Goal: Entertainment & Leisure: Consume media (video, audio)

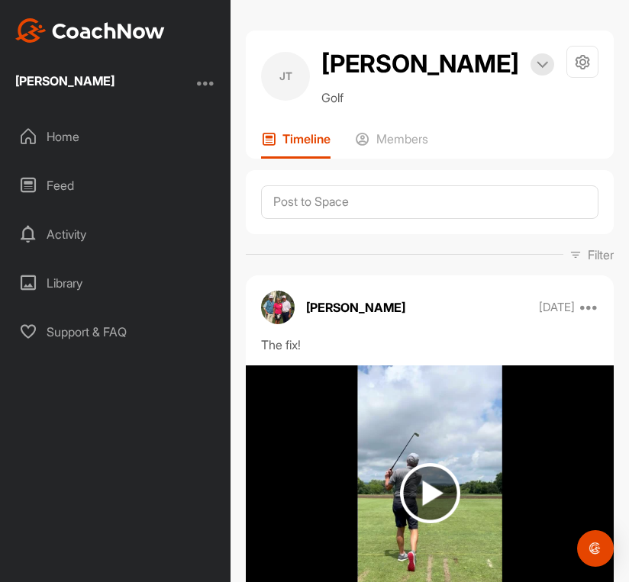
scroll to position [14604, 0]
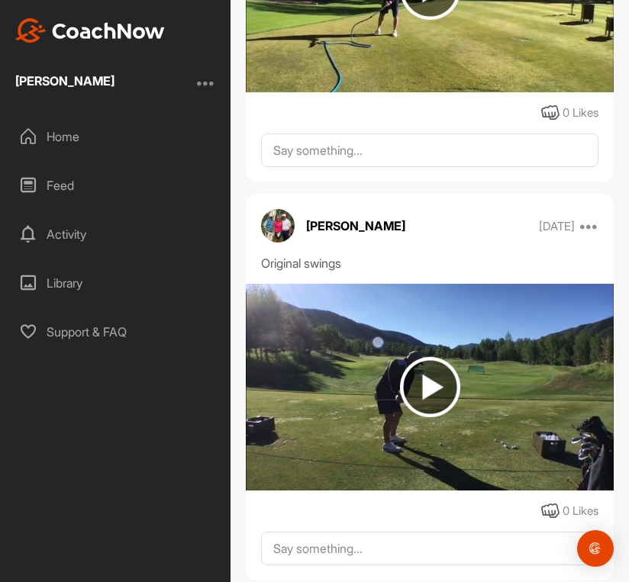
click at [433, 357] on img at bounding box center [430, 387] width 60 height 60
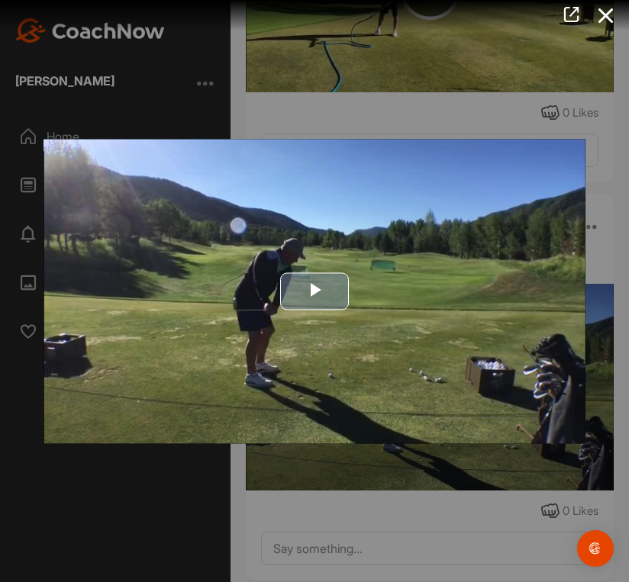
click at [429, 290] on img "Video Player" at bounding box center [315, 291] width 542 height 305
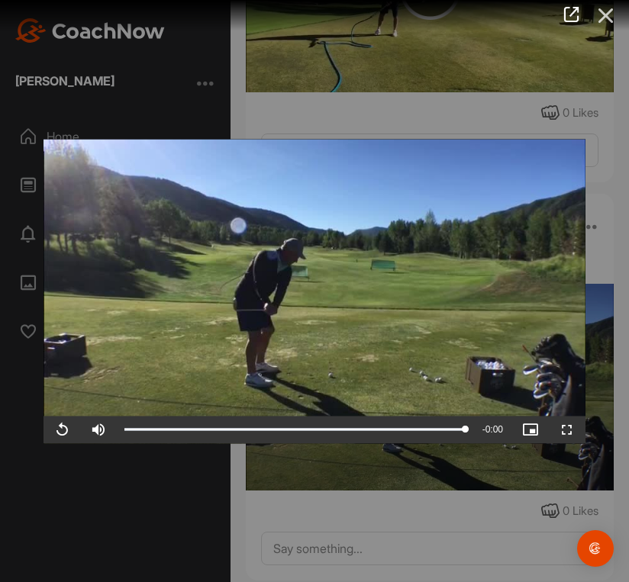
click at [600, 18] on icon at bounding box center [605, 16] width 35 height 28
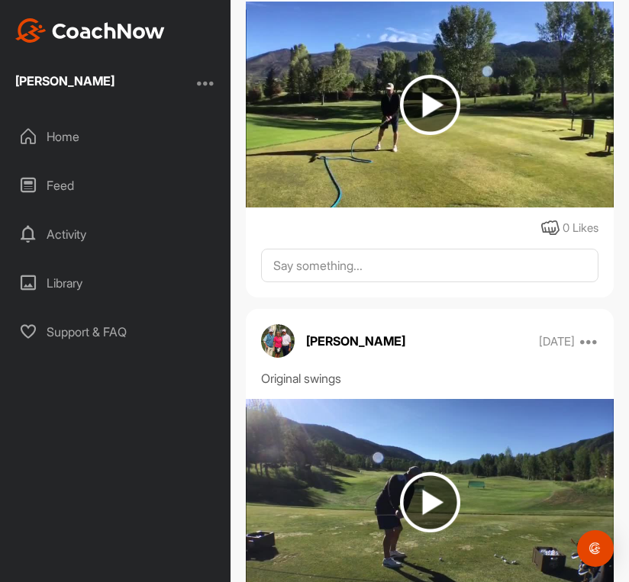
scroll to position [14192, 0]
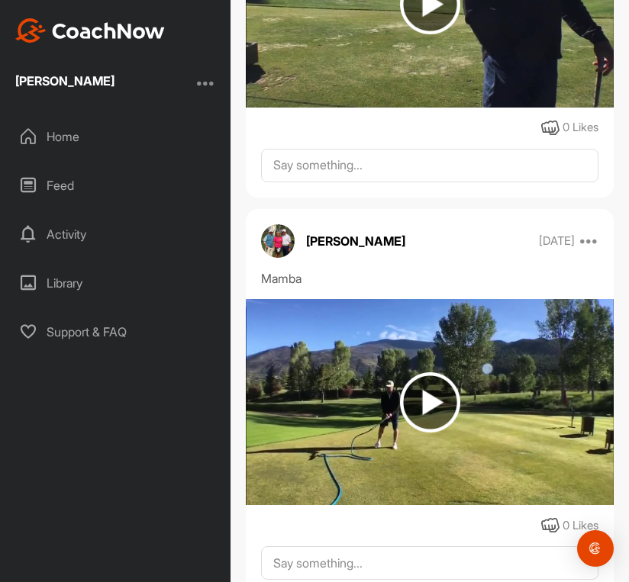
click at [428, 372] on img at bounding box center [430, 402] width 60 height 60
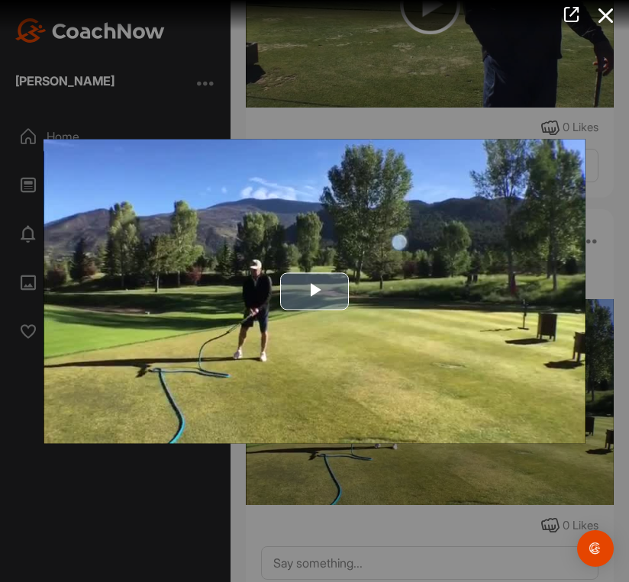
click at [362, 305] on img "Video Player" at bounding box center [315, 291] width 542 height 305
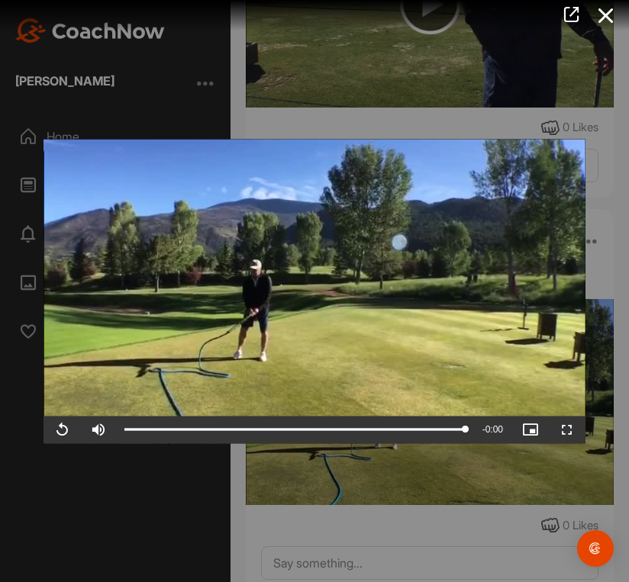
click at [604, 18] on icon at bounding box center [605, 16] width 35 height 28
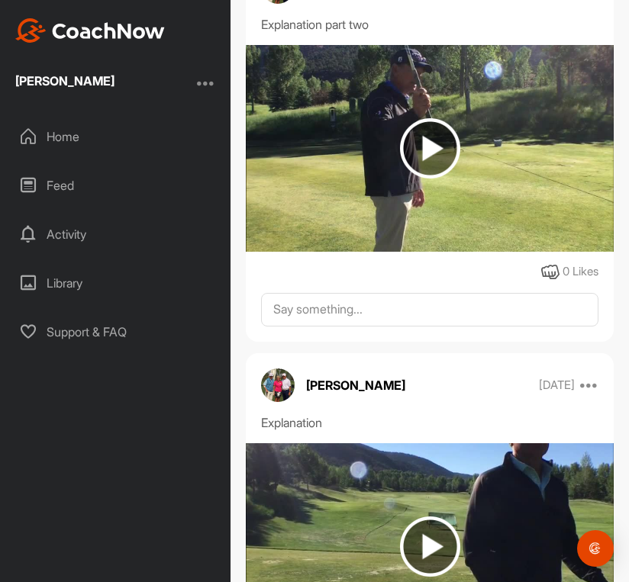
scroll to position [13686, 0]
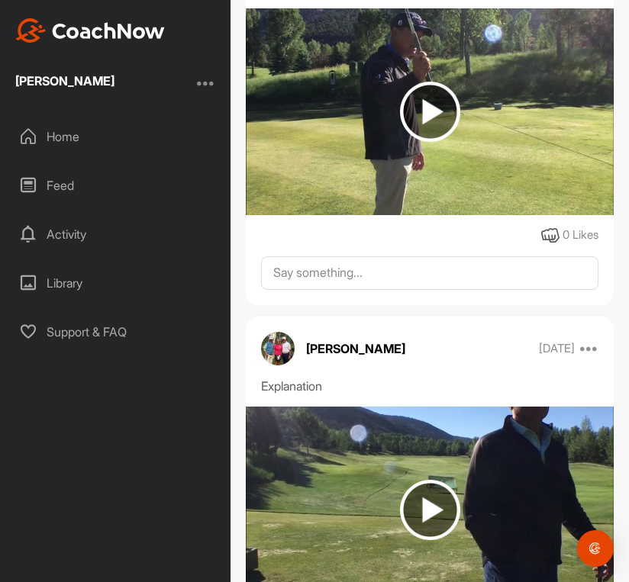
click at [423, 480] on img at bounding box center [430, 510] width 60 height 60
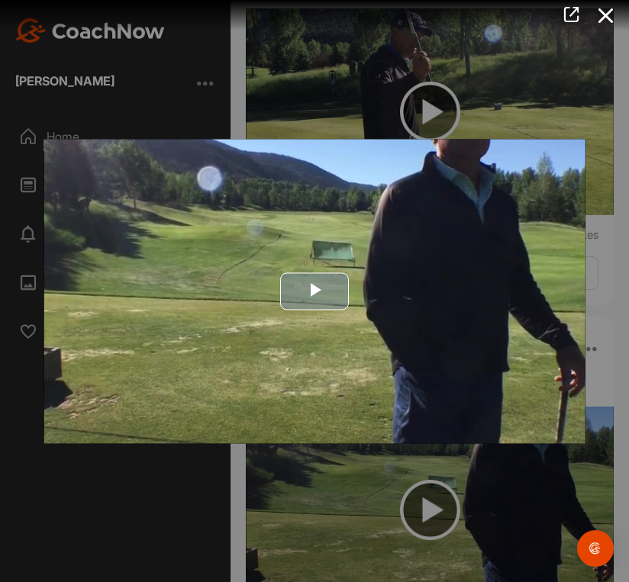
click at [360, 343] on img "Video Player" at bounding box center [315, 291] width 542 height 305
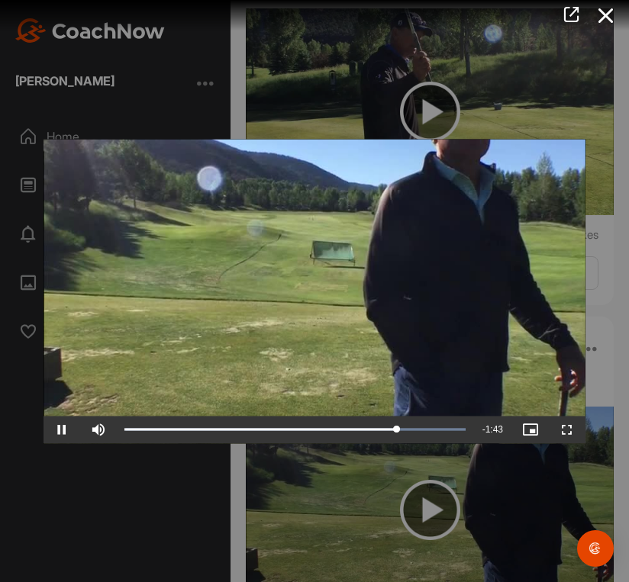
click at [299, 269] on video "Video Player" at bounding box center [315, 291] width 542 height 305
click at [243, 347] on video "Video Player" at bounding box center [315, 291] width 542 height 305
click at [611, 21] on icon at bounding box center [605, 16] width 35 height 28
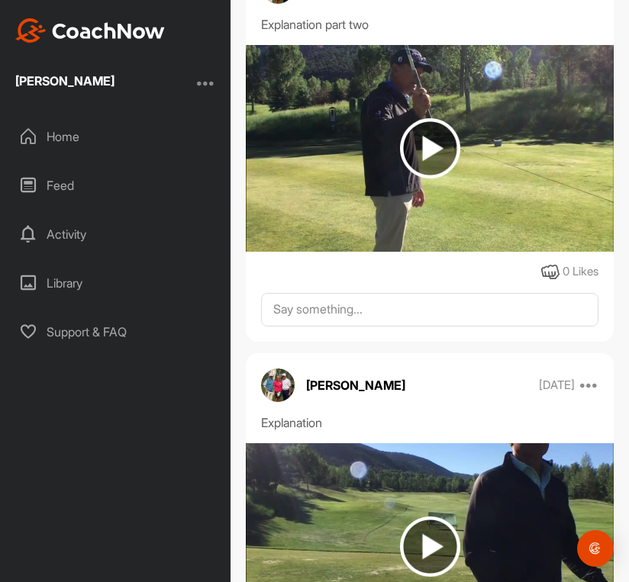
scroll to position [13403, 0]
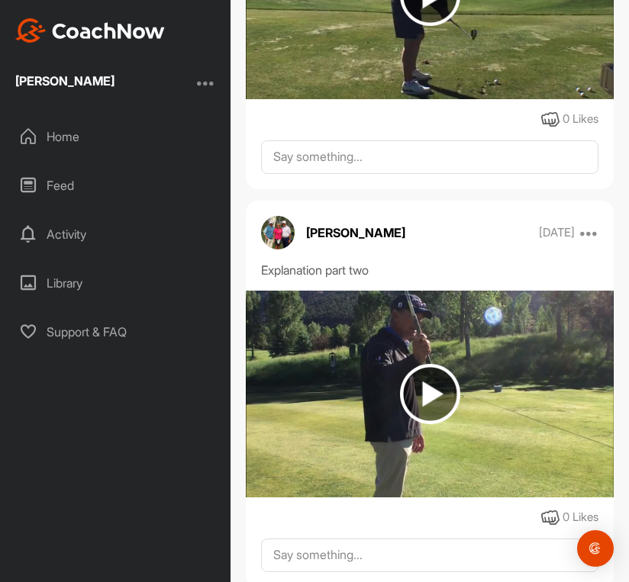
click at [450, 364] on img at bounding box center [430, 394] width 60 height 60
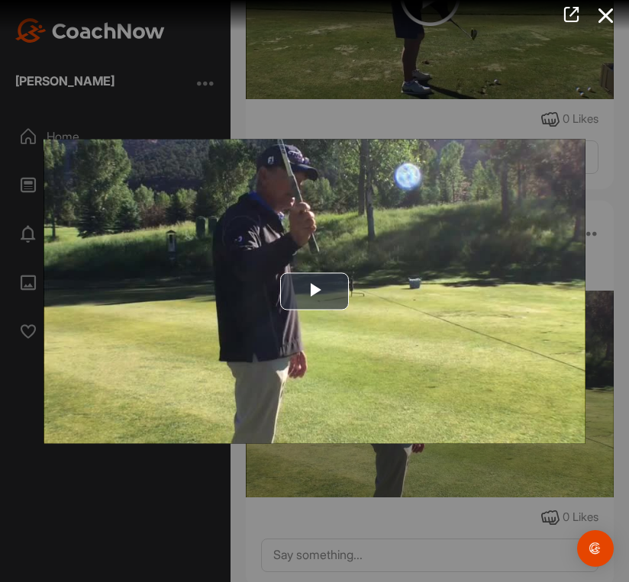
click at [475, 286] on img "Video Player" at bounding box center [315, 291] width 542 height 305
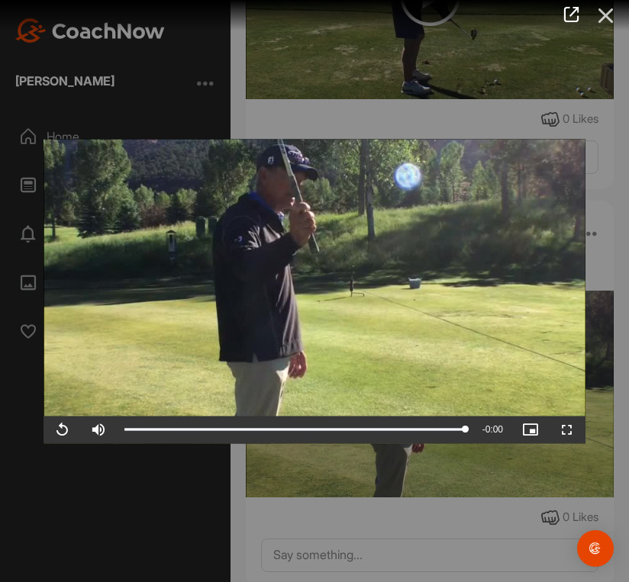
click at [603, 13] on icon at bounding box center [605, 16] width 35 height 28
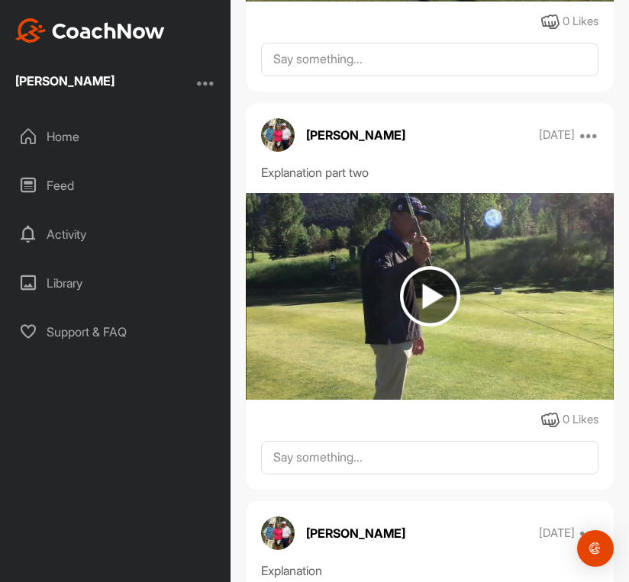
scroll to position [13498, 0]
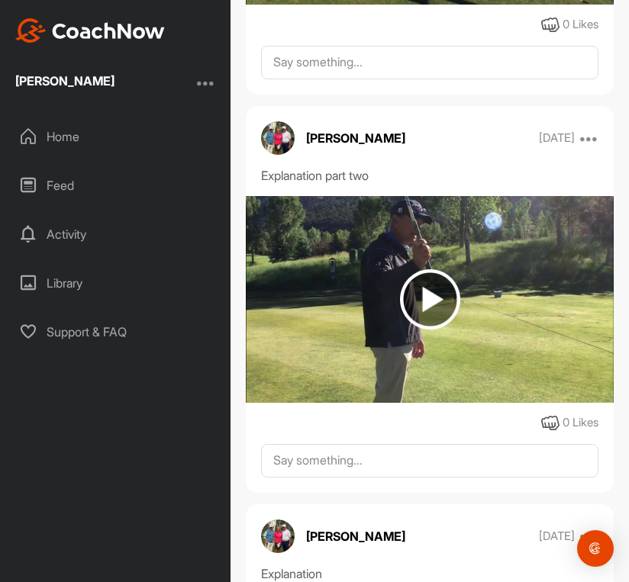
click at [417, 269] on img at bounding box center [430, 299] width 60 height 60
click at [417, 232] on body "[PERSON_NAME] Home Feed Activity Library Support & FAQ + Create New Space New G…" at bounding box center [314, 291] width 629 height 582
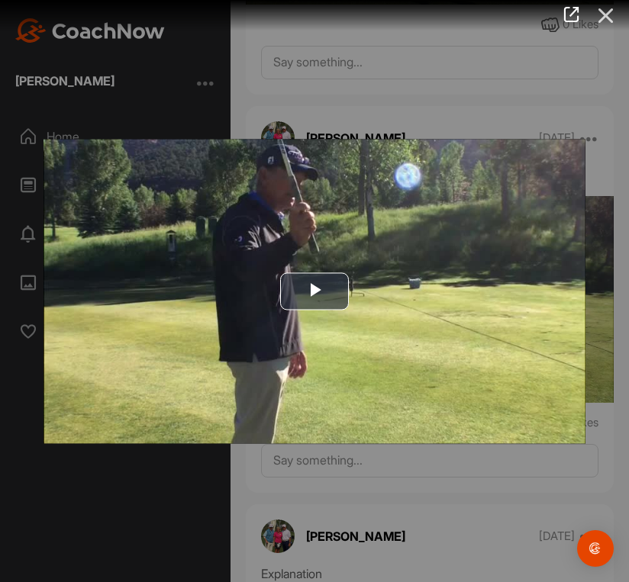
click at [602, 9] on icon at bounding box center [605, 16] width 35 height 28
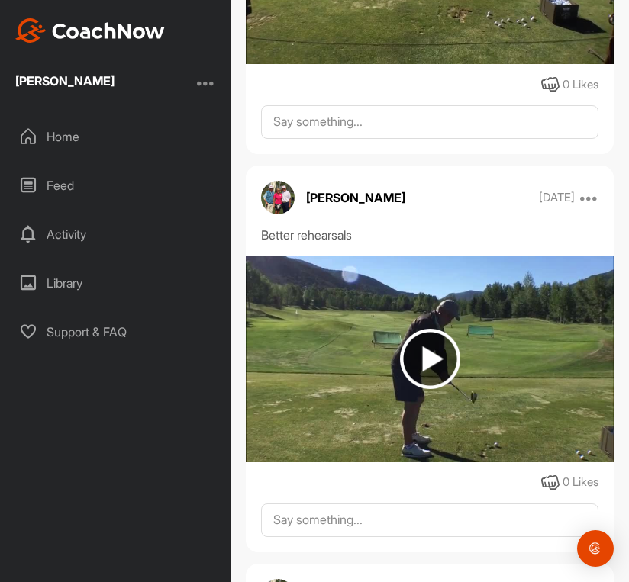
scroll to position [13037, 0]
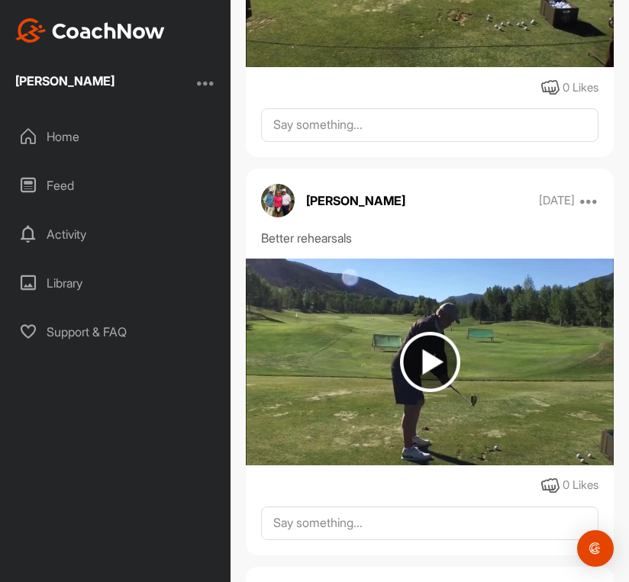
click at [421, 332] on img at bounding box center [430, 362] width 60 height 60
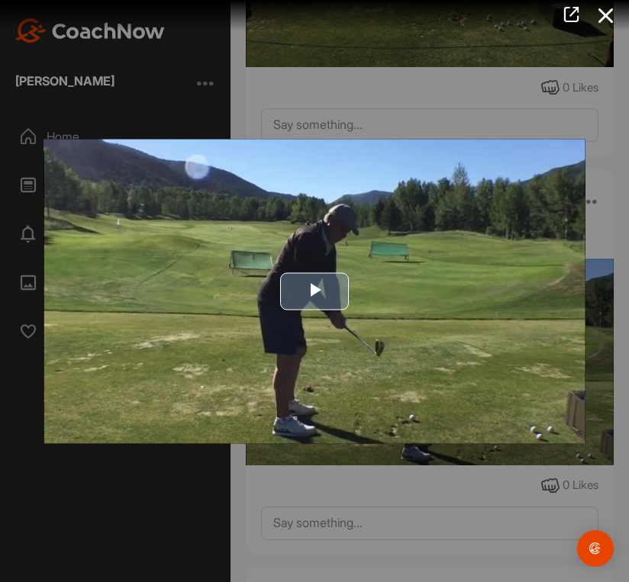
click at [453, 296] on img "Video Player" at bounding box center [315, 291] width 542 height 305
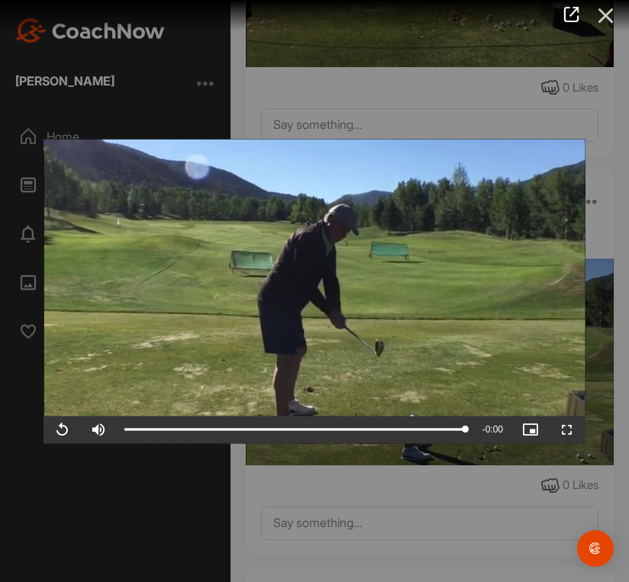
click at [604, 11] on icon at bounding box center [605, 16] width 35 height 28
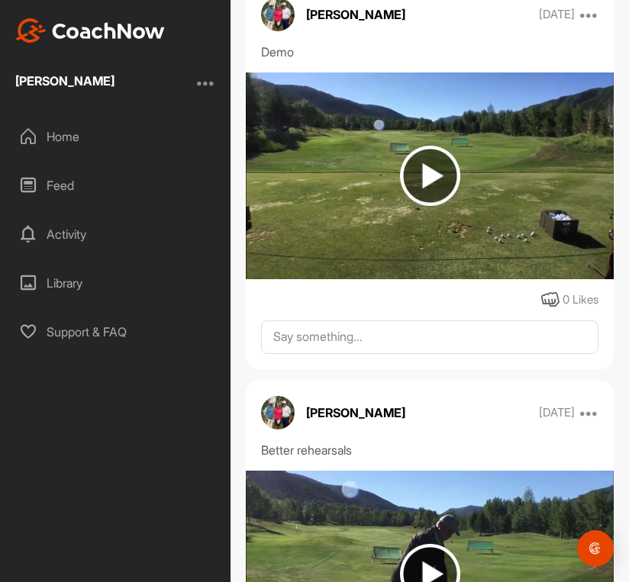
scroll to position [12697, 0]
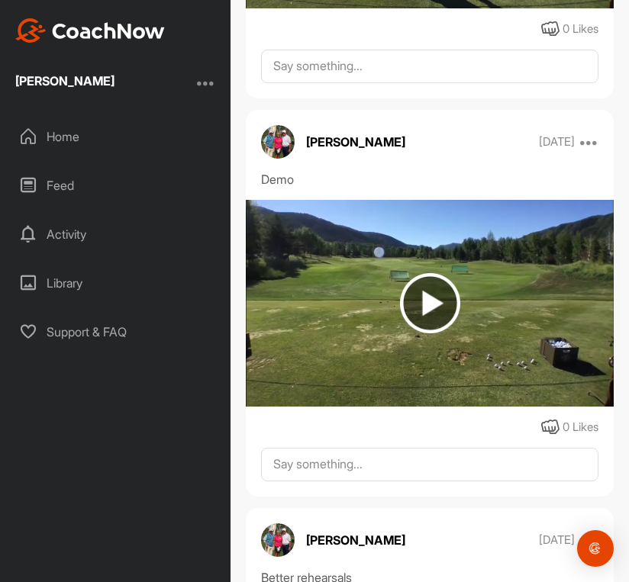
click at [424, 273] on img at bounding box center [430, 303] width 60 height 60
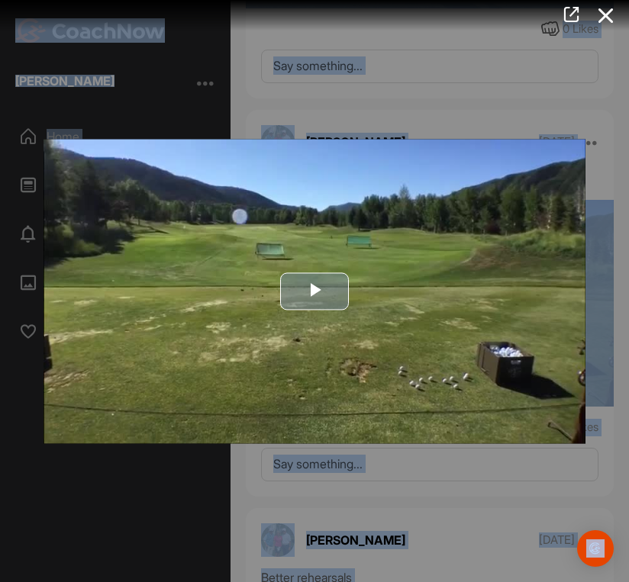
click at [455, 213] on img "Video Player" at bounding box center [315, 291] width 542 height 305
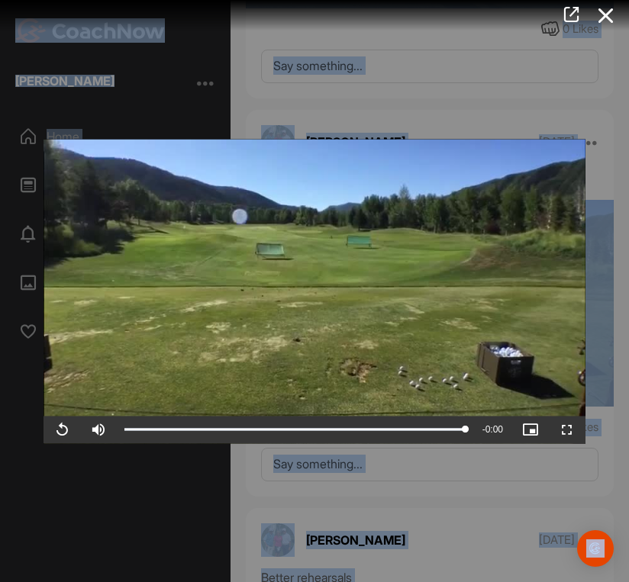
click at [605, 8] on icon at bounding box center [605, 16] width 35 height 28
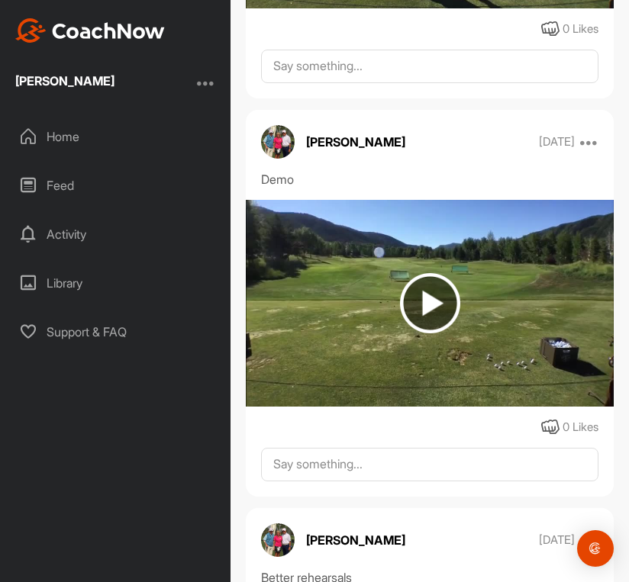
click at [605, 10] on div "[PERSON_NAME] [PERSON_NAME] Bookings Golf Space Settings Your Notifications Tim…" at bounding box center [429, 586] width 398 height 26506
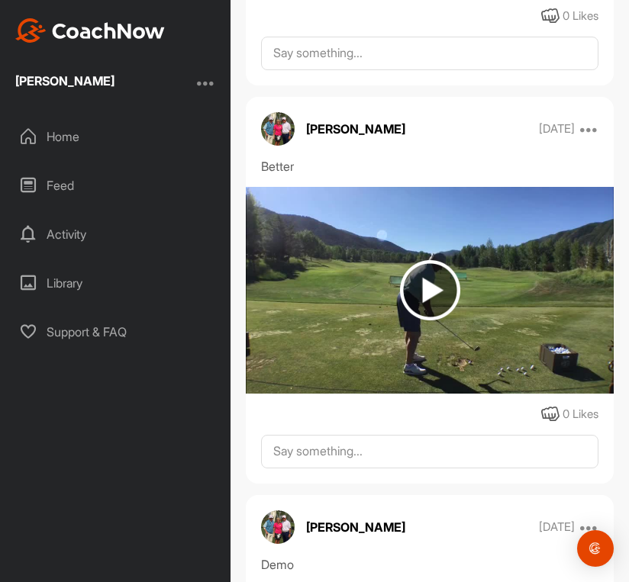
scroll to position [12274, 0]
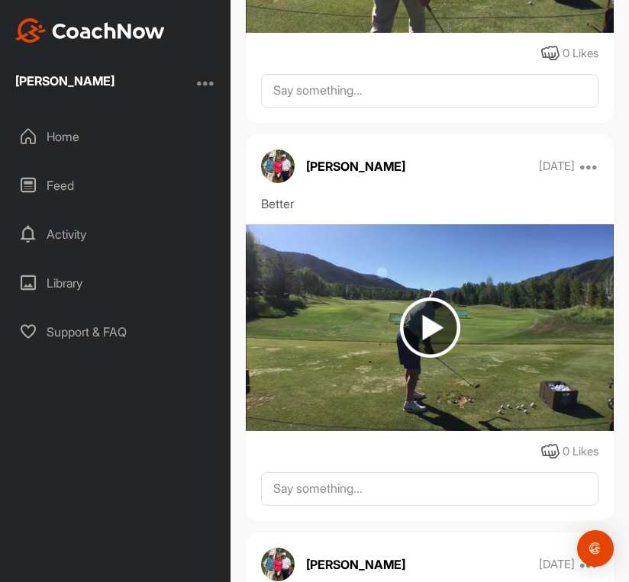
click at [423, 298] on img at bounding box center [430, 328] width 60 height 60
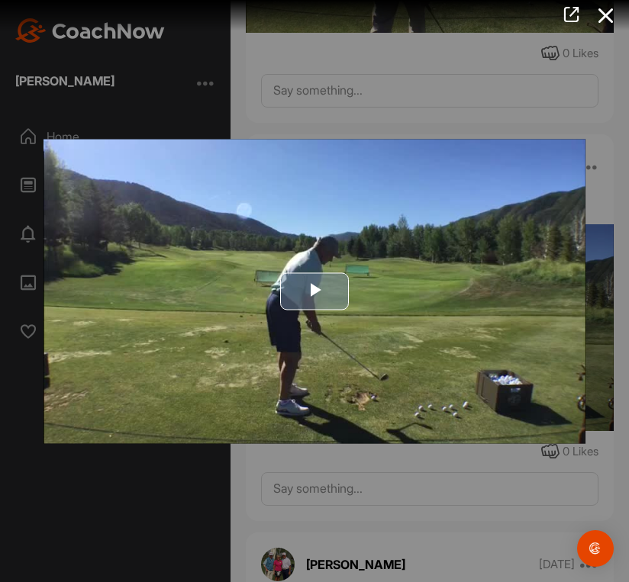
click at [314, 292] on span "Video Player" at bounding box center [314, 292] width 0 height 0
click at [311, 285] on video "Video Player" at bounding box center [315, 291] width 542 height 305
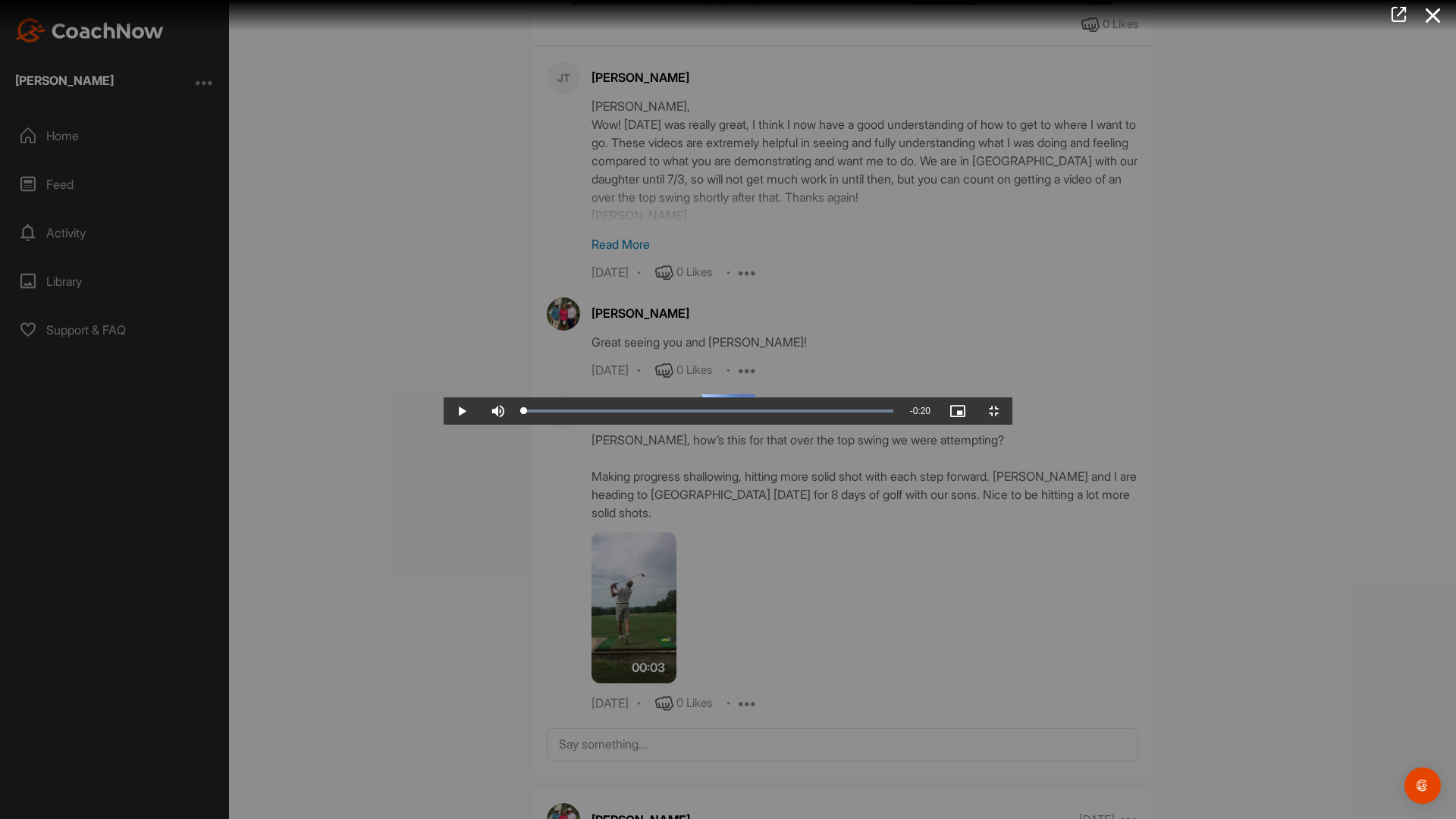
click at [624, 395] on video "Video Player" at bounding box center [728, 410] width 568 height 31
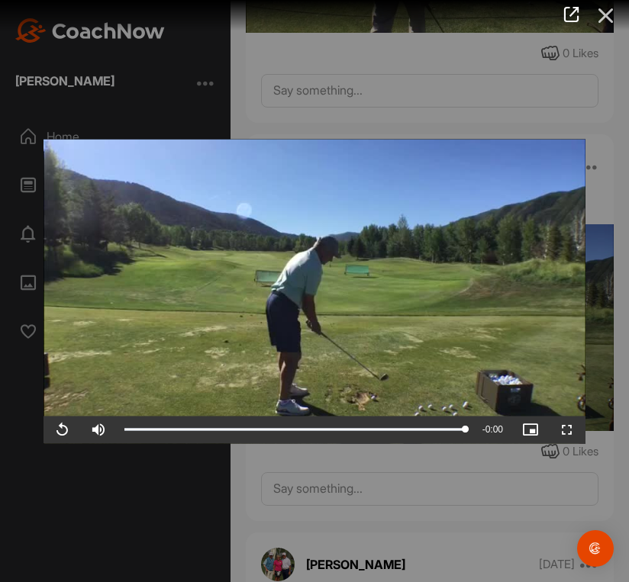
click at [597, 5] on icon at bounding box center [605, 16] width 35 height 28
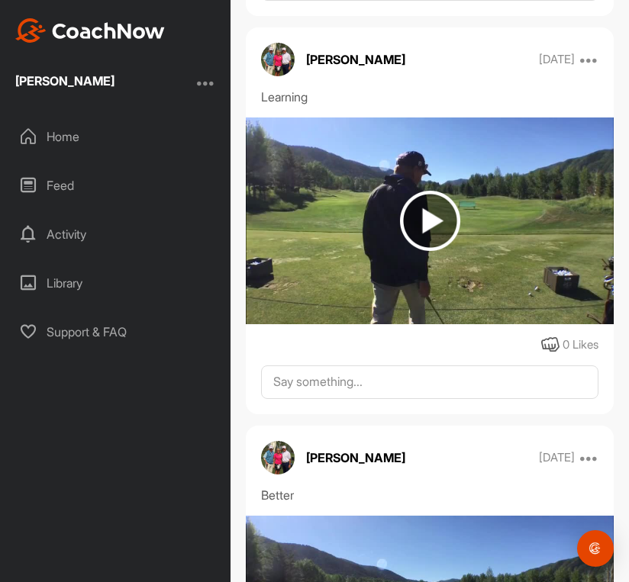
scroll to position [11977, 0]
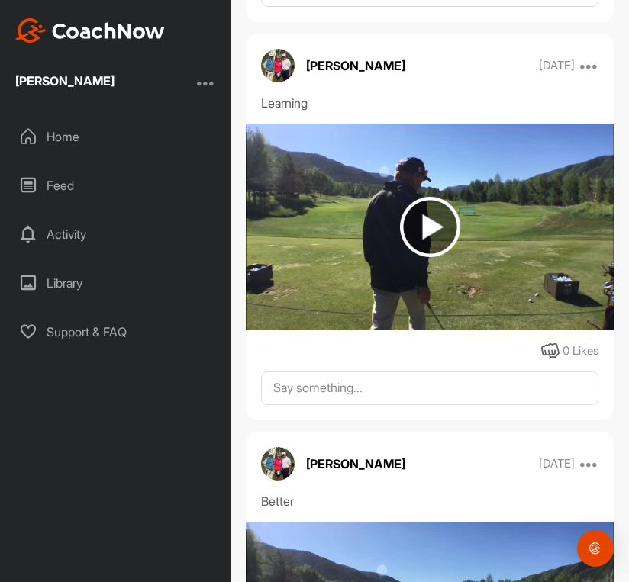
click at [426, 197] on img at bounding box center [430, 227] width 60 height 60
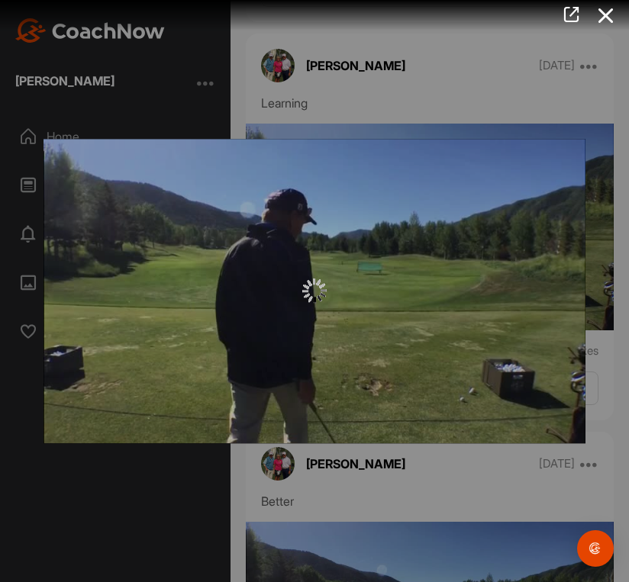
click at [426, 176] on body "[PERSON_NAME] Home Feed Activity Library Support & FAQ + Create New Space New G…" at bounding box center [314, 291] width 629 height 582
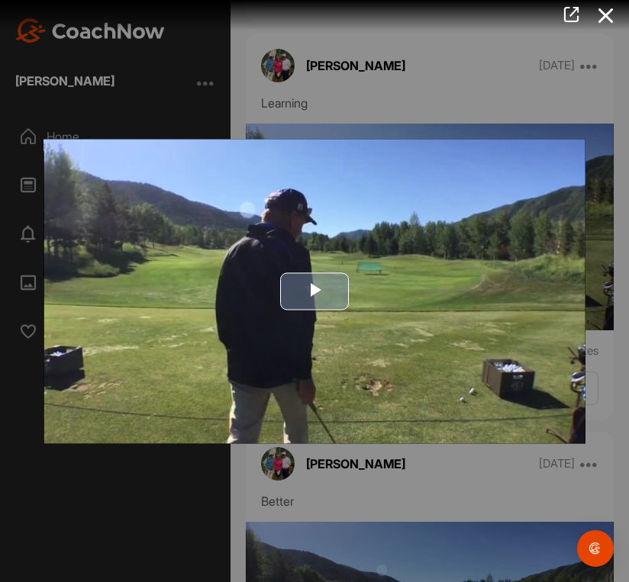
click at [346, 388] on img "Video Player" at bounding box center [315, 291] width 542 height 305
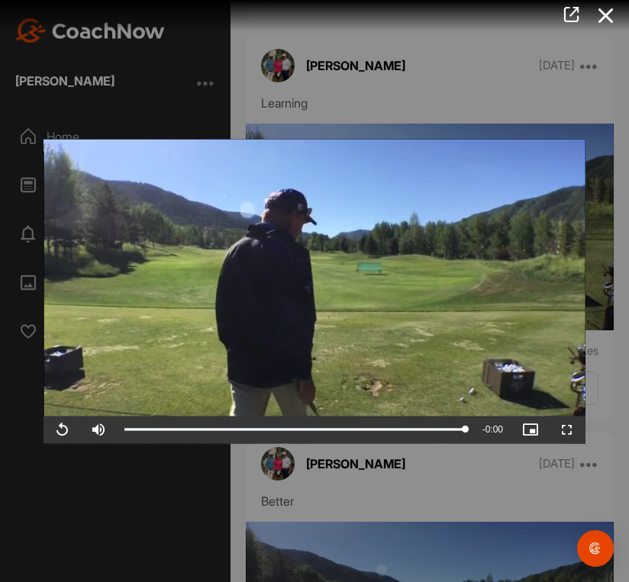
click at [604, 17] on icon at bounding box center [605, 16] width 35 height 28
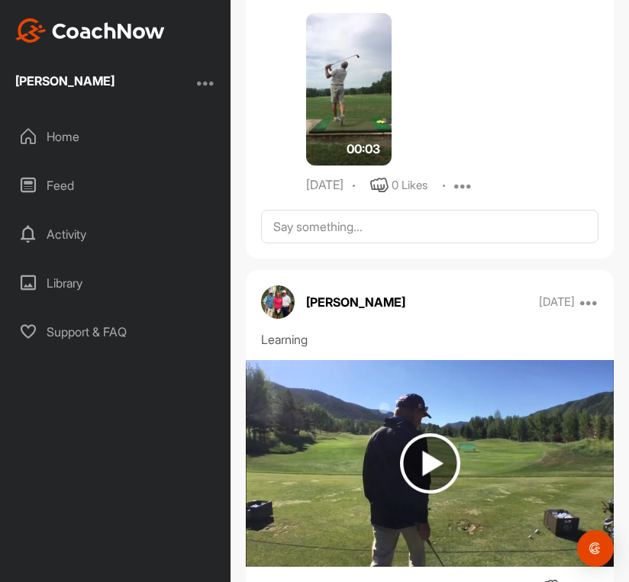
scroll to position [11447, 0]
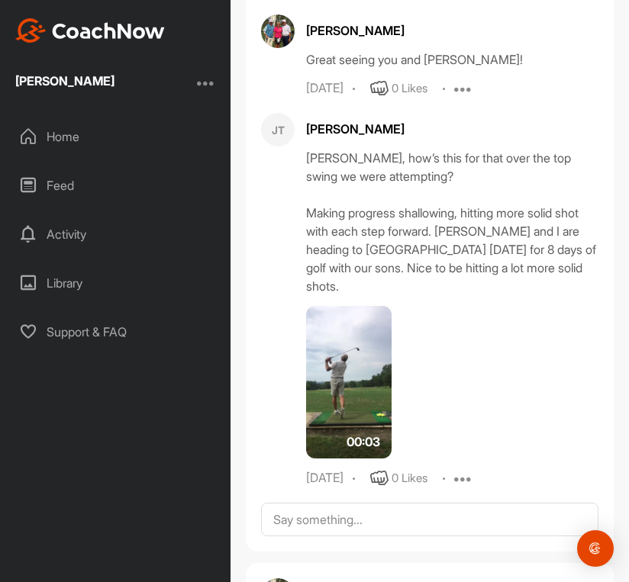
click at [346, 325] on img at bounding box center [348, 382] width 85 height 153
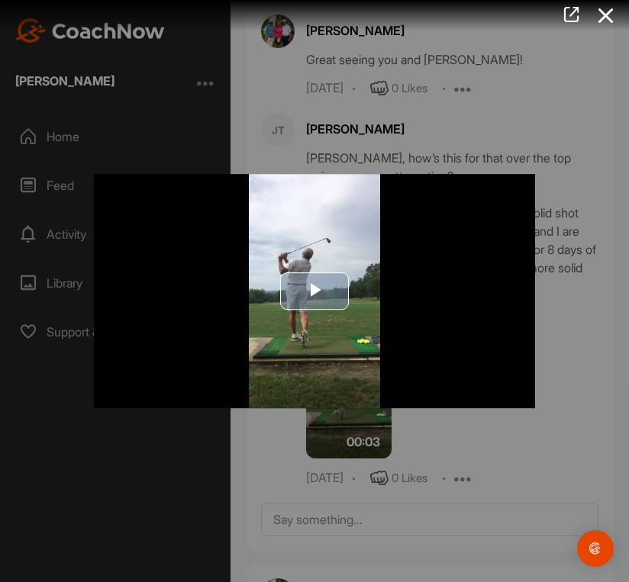
click at [353, 294] on img "Video Player" at bounding box center [314, 291] width 441 height 235
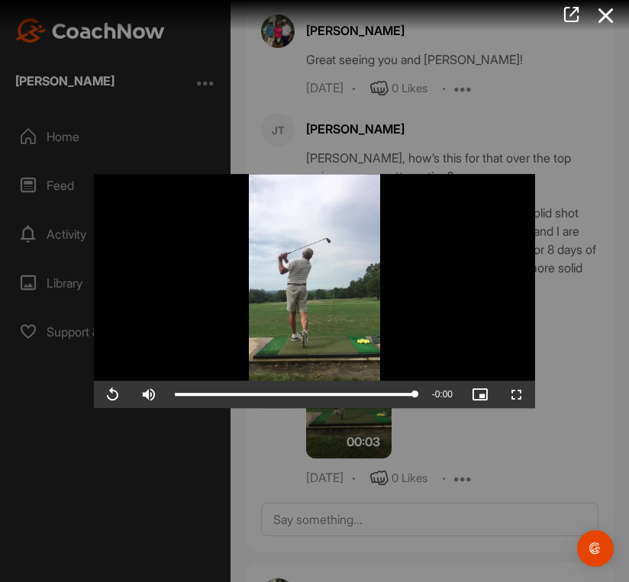
click at [420, 312] on video "Video Player" at bounding box center [314, 291] width 441 height 235
click at [410, 316] on video "Video Player" at bounding box center [314, 291] width 441 height 235
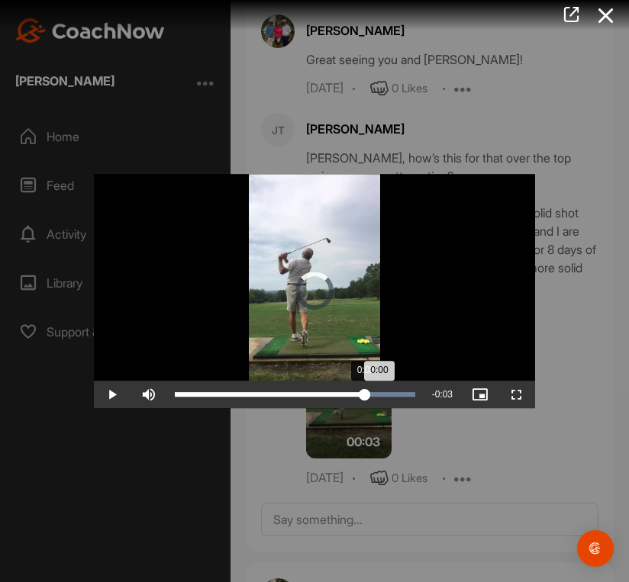
drag, startPoint x: 416, startPoint y: 413, endPoint x: 357, endPoint y: 416, distance: 58.8
click at [359, 397] on div "0:00" at bounding box center [270, 394] width 190 height 5
click at [343, 397] on div "0:00" at bounding box center [270, 394] width 190 height 5
click at [343, 408] on div "Loaded : 100.00% 0:02 0:00" at bounding box center [295, 394] width 256 height 27
click at [341, 397] on div "0:02" at bounding box center [258, 394] width 166 height 5
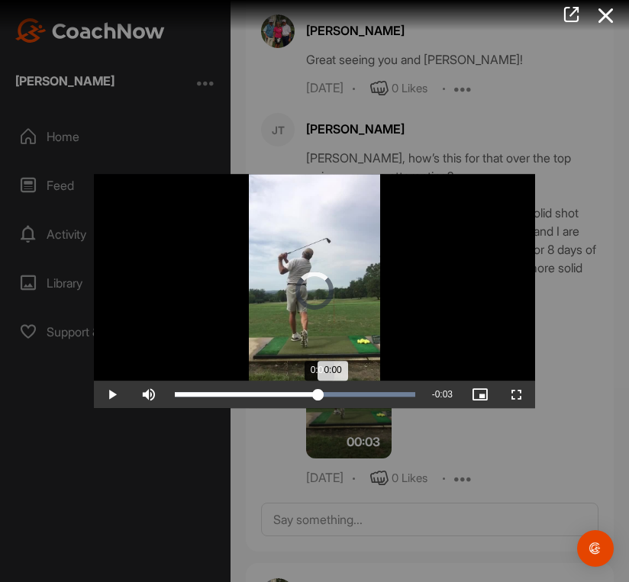
drag, startPoint x: 317, startPoint y: 414, endPoint x: 293, endPoint y: 416, distance: 24.5
click at [303, 408] on div "Loaded : 100.00% 0:01 0:00" at bounding box center [295, 394] width 256 height 27
click at [292, 408] on div "Loaded : 100.00% 0:01 0:00" at bounding box center [295, 394] width 256 height 27
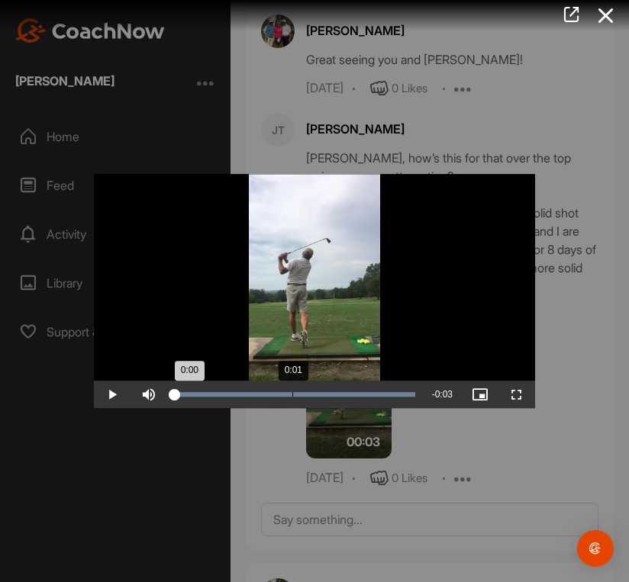
drag, startPoint x: 292, startPoint y: 416, endPoint x: 272, endPoint y: 416, distance: 20.6
click at [285, 408] on div "Loaded : 100.00% 0:01 0:00" at bounding box center [295, 394] width 256 height 27
drag, startPoint x: 272, startPoint y: 416, endPoint x: 211, endPoint y: 422, distance: 61.4
click at [211, 408] on div "Loaded : 100.00% 0:00 0:00" at bounding box center [295, 394] width 256 height 27
drag, startPoint x: 211, startPoint y: 422, endPoint x: 230, endPoint y: 414, distance: 20.8
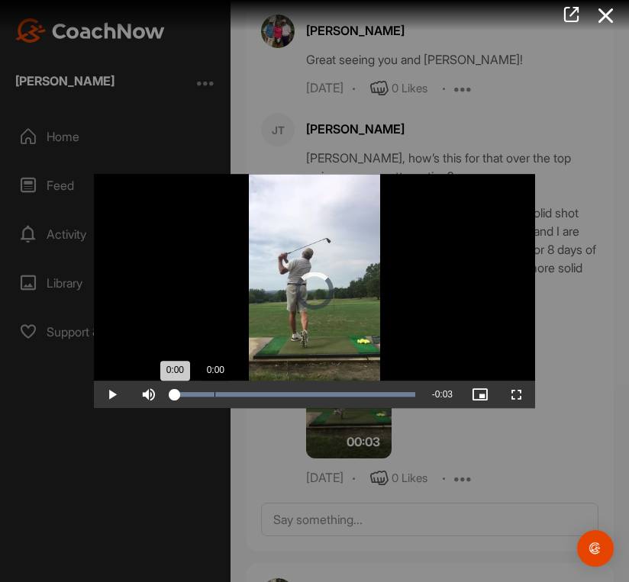
click at [230, 408] on div "Loaded : 100.00% 0:00 0:00" at bounding box center [295, 394] width 256 height 27
click at [230, 397] on div "0:00" at bounding box center [202, 394] width 55 height 5
drag, startPoint x: 233, startPoint y: 412, endPoint x: 240, endPoint y: 408, distance: 8.3
click at [230, 397] on div "0:00" at bounding box center [202, 394] width 55 height 5
drag, startPoint x: 240, startPoint y: 408, endPoint x: 273, endPoint y: 398, distance: 34.8
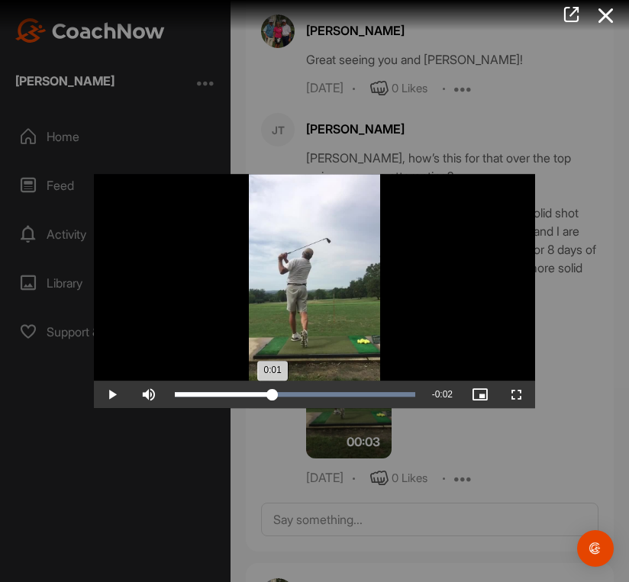
click at [273, 398] on div "Loaded : 100.00% 0:01 0:01" at bounding box center [295, 394] width 256 height 27
click at [274, 398] on div "Loaded : 100.00% 0:01 0:01" at bounding box center [295, 394] width 256 height 27
click at [276, 398] on div "Loaded : 100.00% 0:01 0:01" at bounding box center [295, 394] width 256 height 27
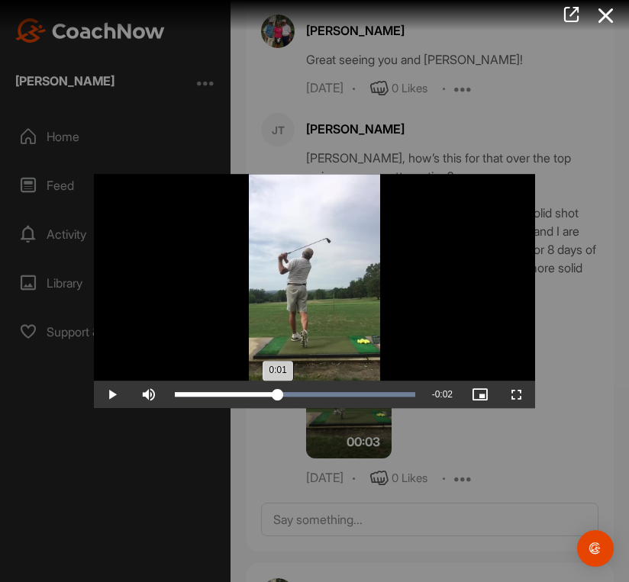
click at [278, 398] on div "Loaded : 100.00% 0:01 0:01" at bounding box center [295, 394] width 256 height 27
drag, startPoint x: 278, startPoint y: 398, endPoint x: 287, endPoint y: 396, distance: 9.3
click at [287, 396] on div "Video Player is loading. Play Video Play Skip Backward Skip Forward Mute Curren…" at bounding box center [314, 566] width 441 height 785
click at [290, 395] on video "Video Player" at bounding box center [314, 291] width 441 height 235
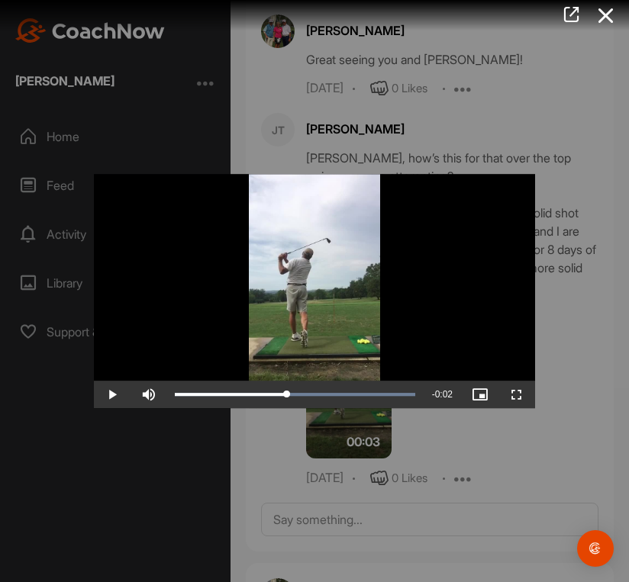
click at [292, 395] on video "Video Player" at bounding box center [314, 291] width 441 height 235
click at [293, 409] on video "Video Player" at bounding box center [314, 291] width 441 height 235
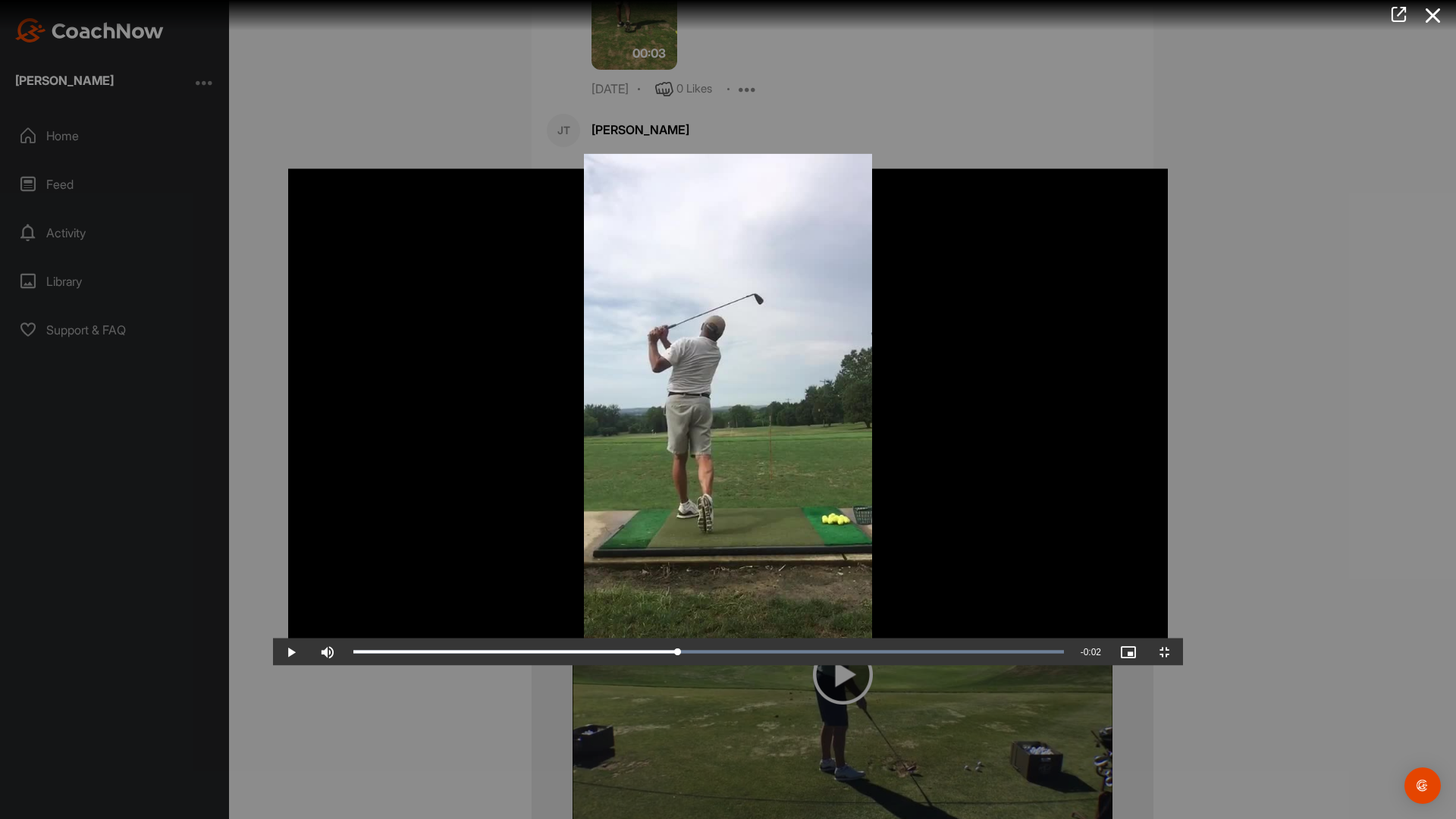
click at [624, 495] on video "Video Player" at bounding box center [728, 410] width 910 height 512
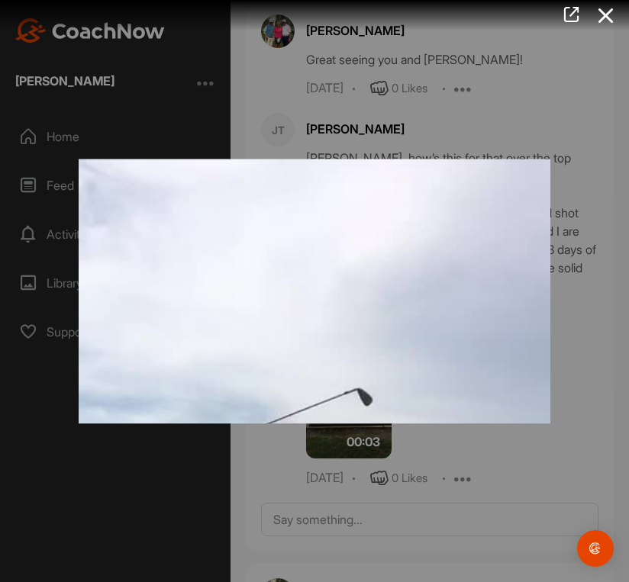
click at [307, 387] on video "Video Player" at bounding box center [315, 579] width 472 height 840
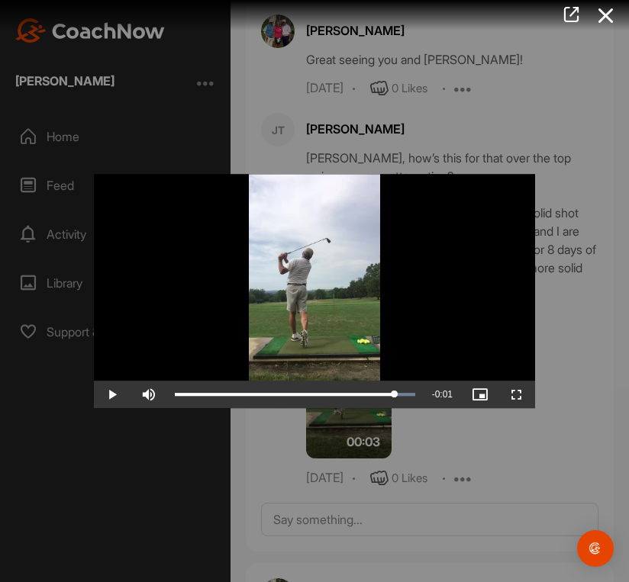
click at [307, 387] on video "Video Player" at bounding box center [314, 291] width 441 height 235
click at [301, 388] on video "Video Player" at bounding box center [314, 291] width 441 height 235
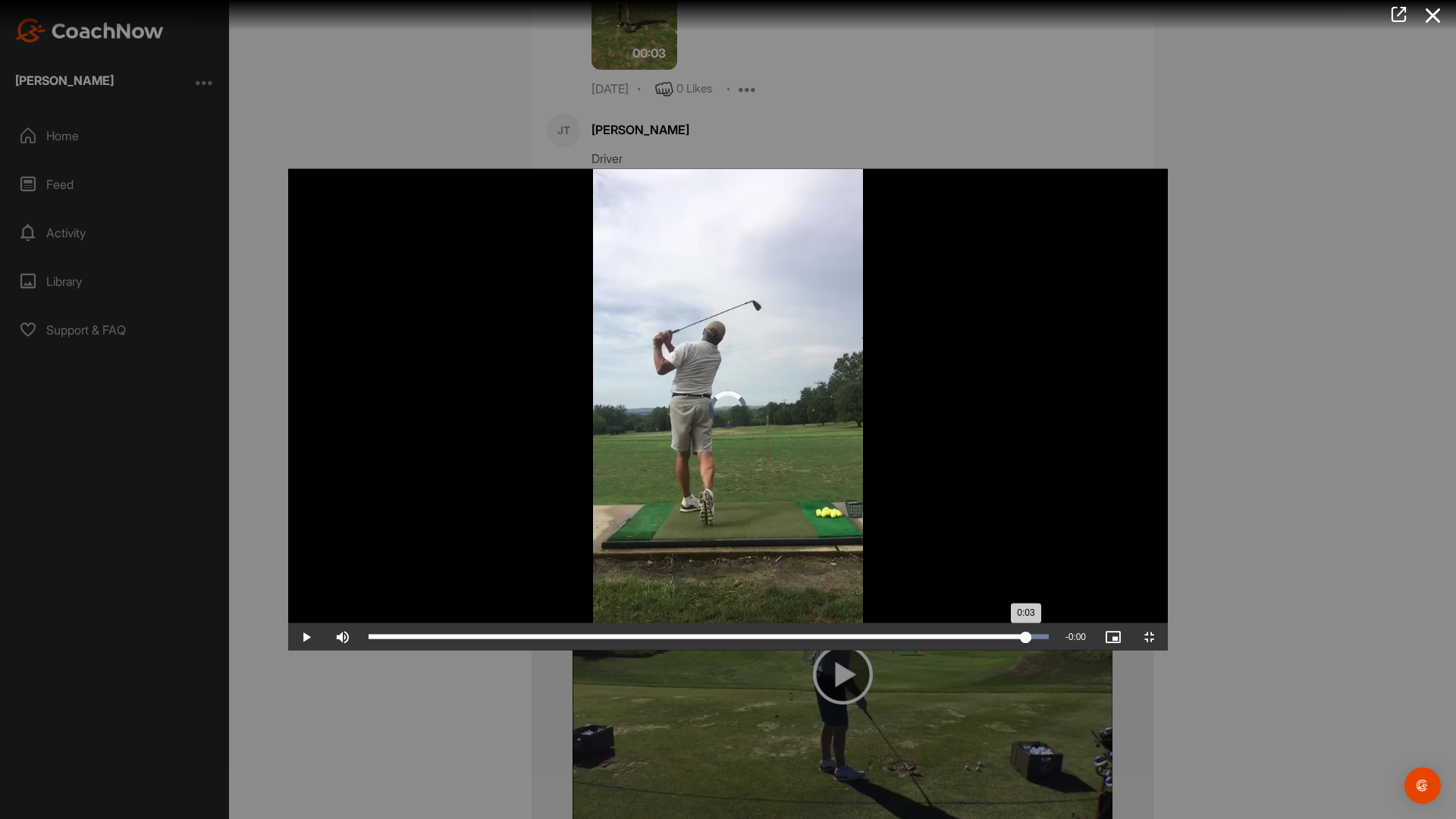
drag, startPoint x: 1296, startPoint y: 803, endPoint x: 1234, endPoint y: 812, distance: 62.6
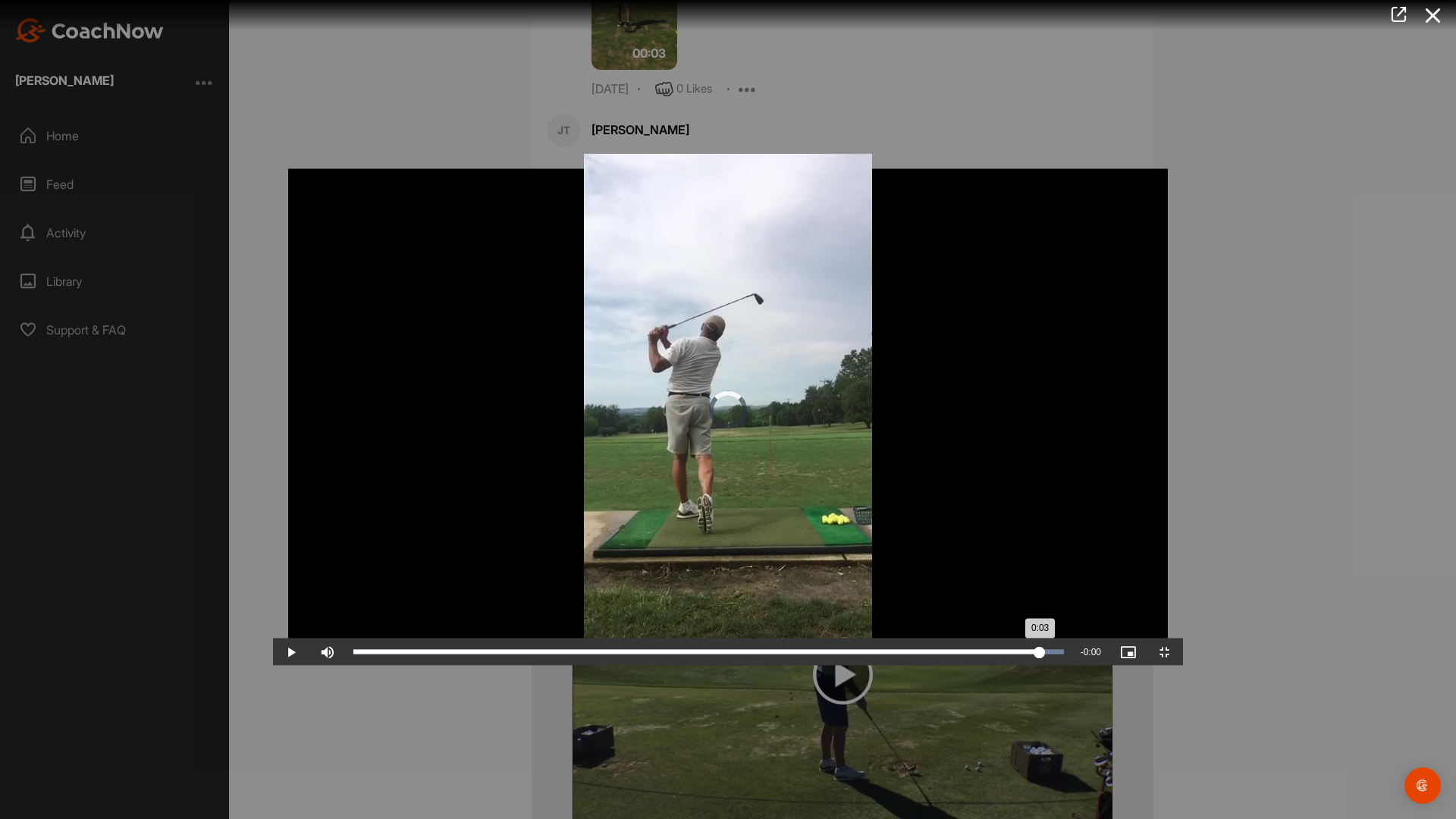
click at [624, 578] on div "0:03" at bounding box center [697, 652] width 687 height 5
drag, startPoint x: 1234, startPoint y: 812, endPoint x: 830, endPoint y: 818, distance: 404.0
click at [624, 578] on div "Loaded : 100.00% 0:02 0:02" at bounding box center [709, 652] width 726 height 27
click at [624, 578] on div "Loaded : 100.00% 0:01 0:01" at bounding box center [709, 652] width 726 height 27
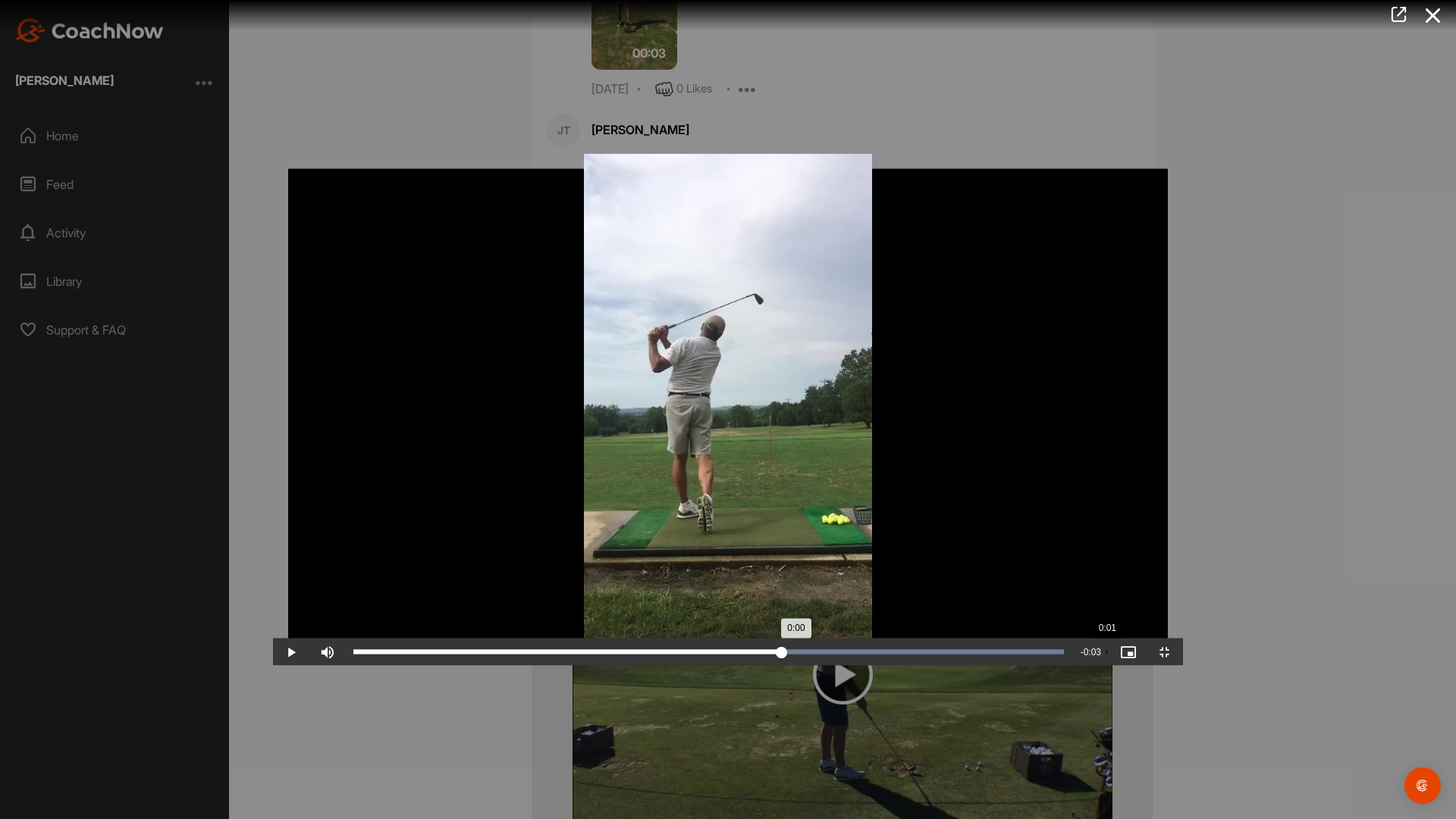
click at [624, 578] on div "Loaded : 100.00% 0:01 0:00" at bounding box center [709, 652] width 726 height 27
drag, startPoint x: 813, startPoint y: 813, endPoint x: 849, endPoint y: 801, distance: 37.9
click at [624, 578] on div "Loaded : 100.00% 0:01 0:01" at bounding box center [709, 652] width 726 height 27
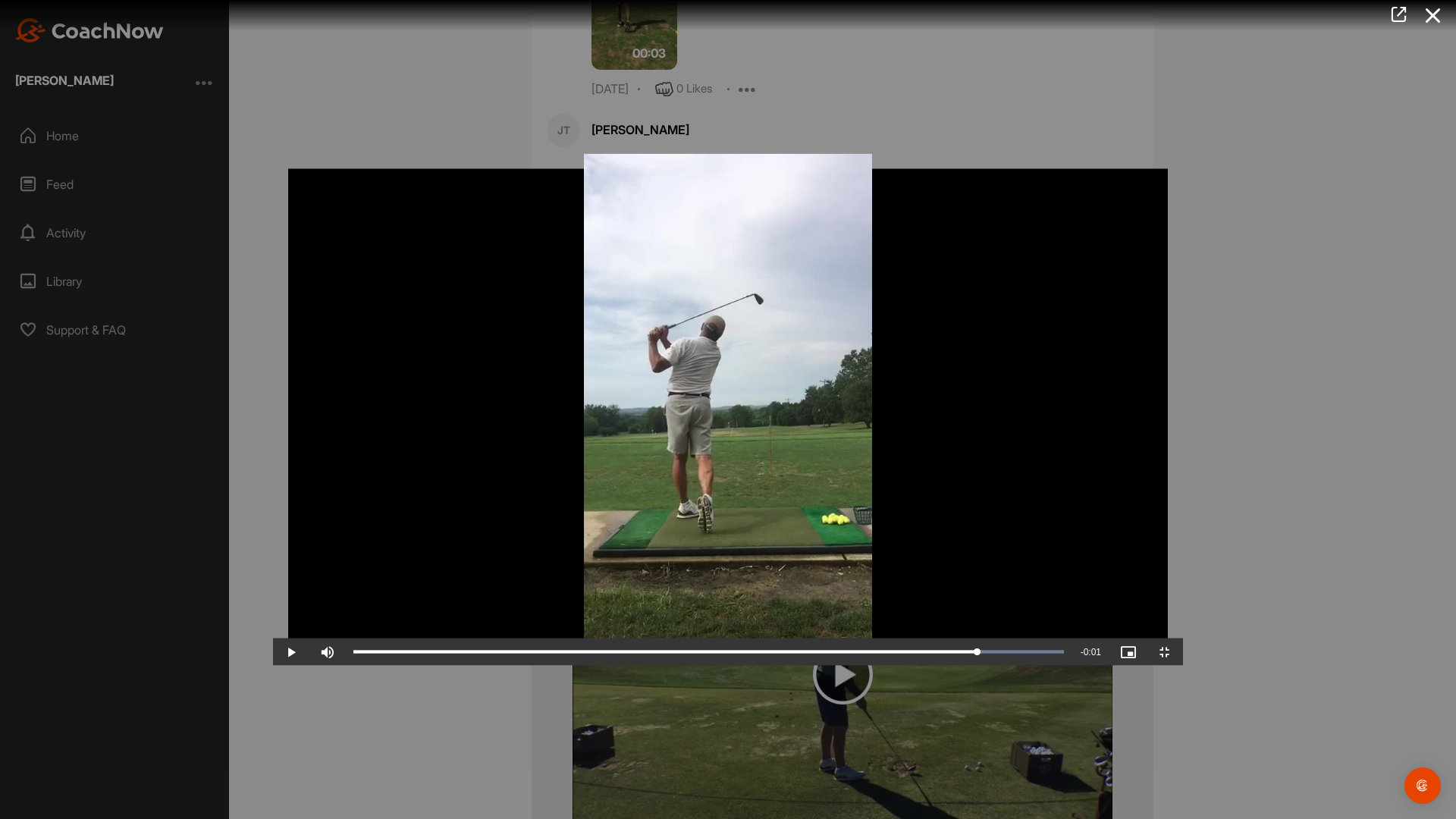
drag, startPoint x: 849, startPoint y: 801, endPoint x: 1209, endPoint y: 631, distance: 398.1
click at [624, 578] on div "Video Player is loading. Play Video Play Skip Backward Skip Forward Mute Curren…" at bounding box center [728, 410] width 910 height 512
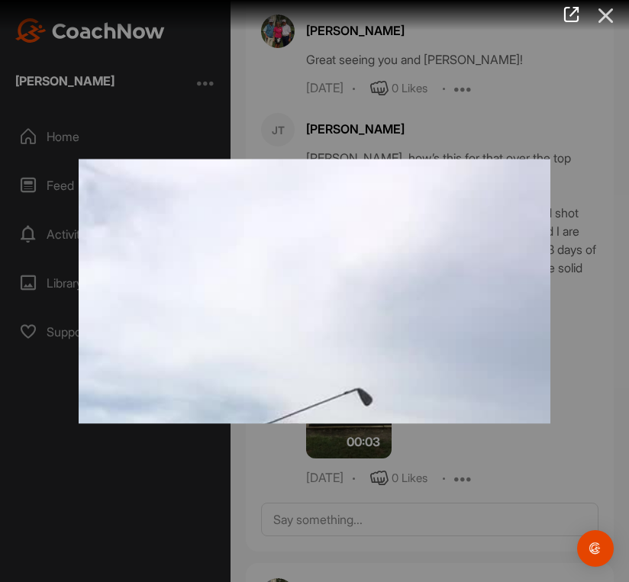
click at [614, 10] on icon at bounding box center [605, 16] width 35 height 28
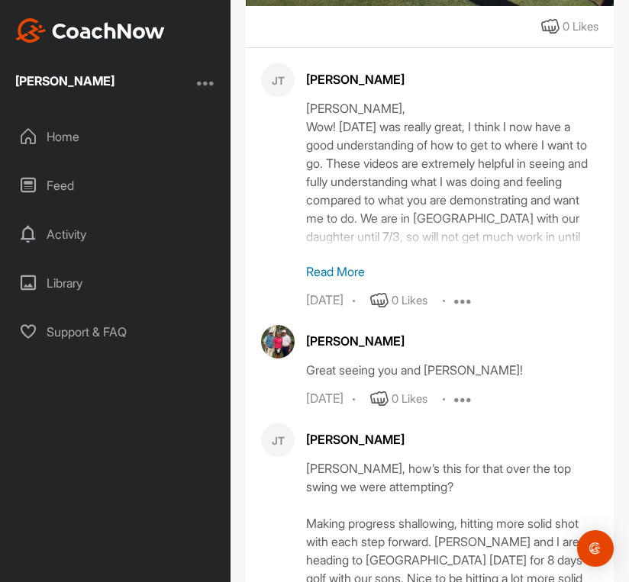
scroll to position [11133, 0]
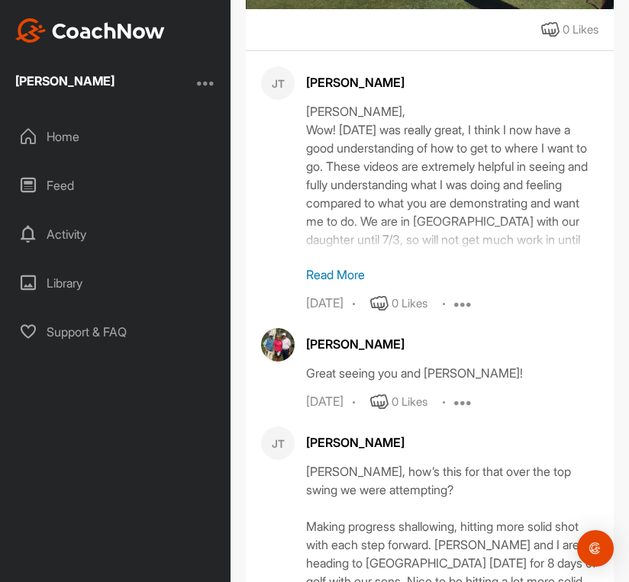
click at [347, 266] on p "Read More" at bounding box center [452, 275] width 292 height 18
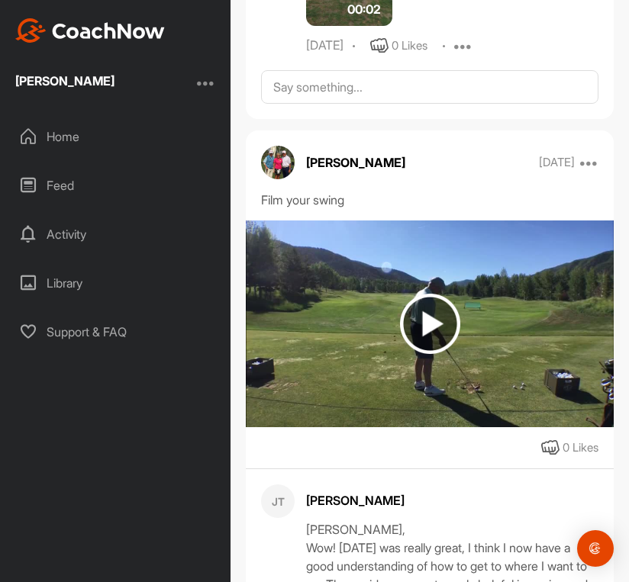
scroll to position [10712, 0]
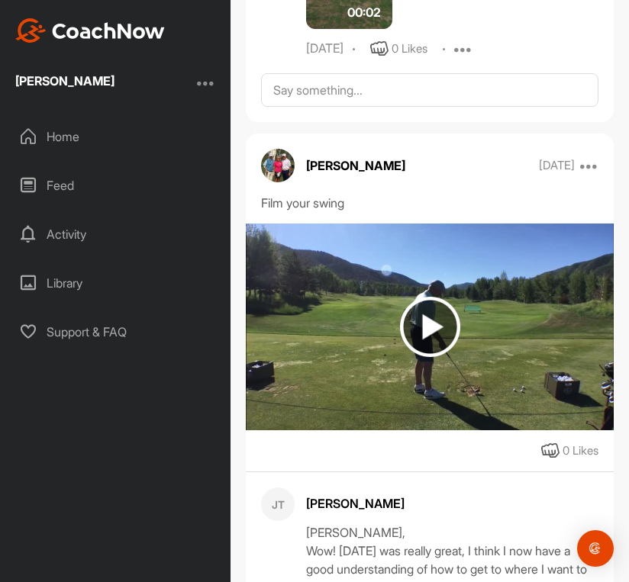
click at [431, 297] on img at bounding box center [430, 327] width 60 height 60
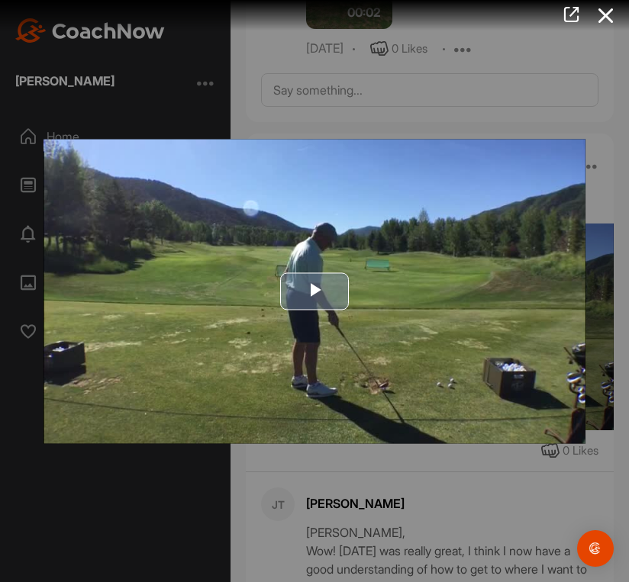
click at [465, 213] on img "Video Player" at bounding box center [315, 291] width 542 height 305
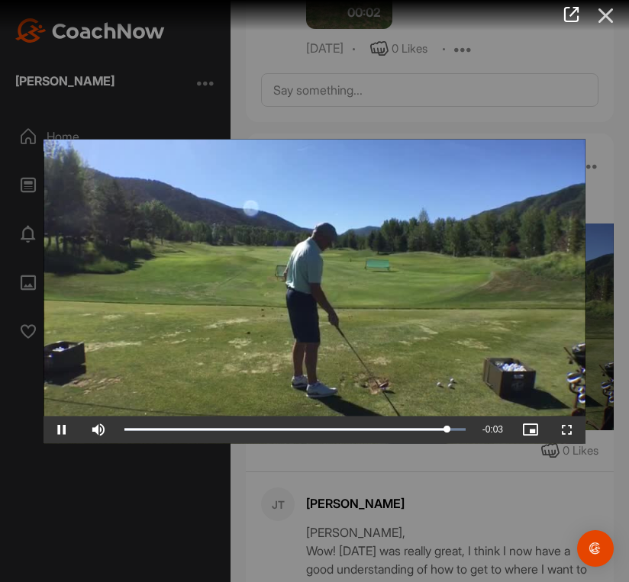
click at [608, 21] on icon at bounding box center [605, 16] width 35 height 28
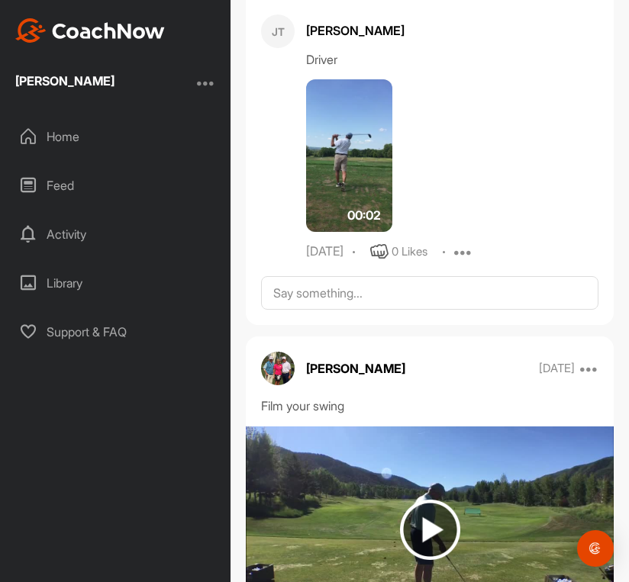
scroll to position [10462, 0]
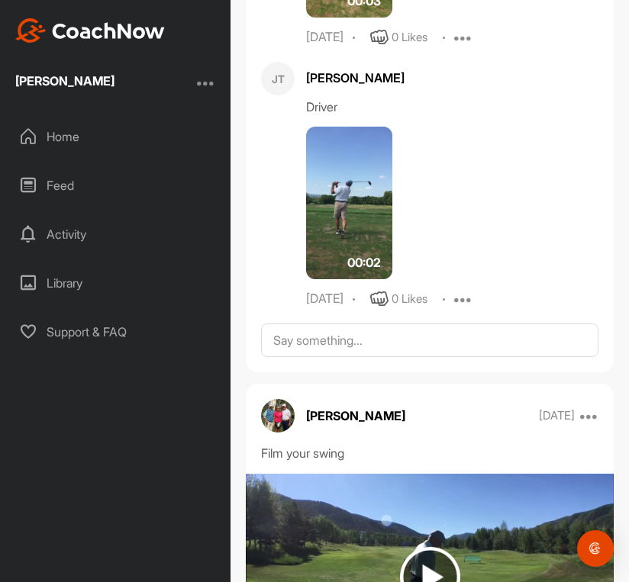
click at [334, 153] on img at bounding box center [349, 203] width 86 height 153
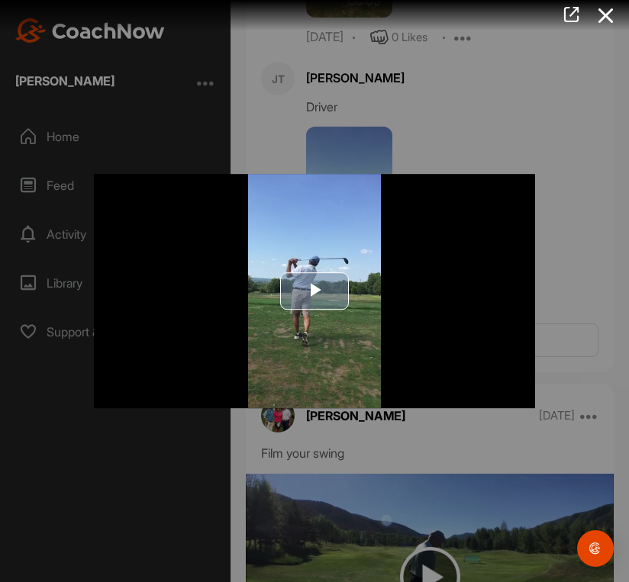
click at [363, 217] on img "Video Player" at bounding box center [314, 291] width 441 height 235
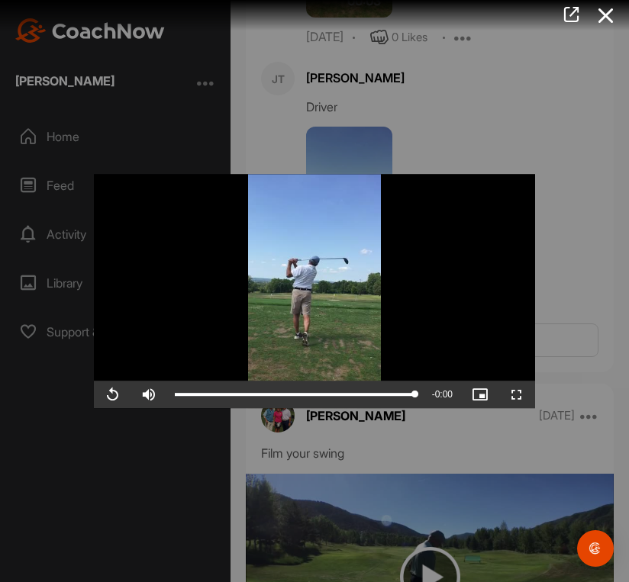
drag, startPoint x: 484, startPoint y: 405, endPoint x: 482, endPoint y: 398, distance: 7.8
click at [484, 395] on span "Video Player" at bounding box center [480, 395] width 37 height 0
click at [477, 395] on span "Video Player" at bounding box center [480, 395] width 37 height 0
click at [511, 395] on span "Video Player" at bounding box center [516, 395] width 37 height 0
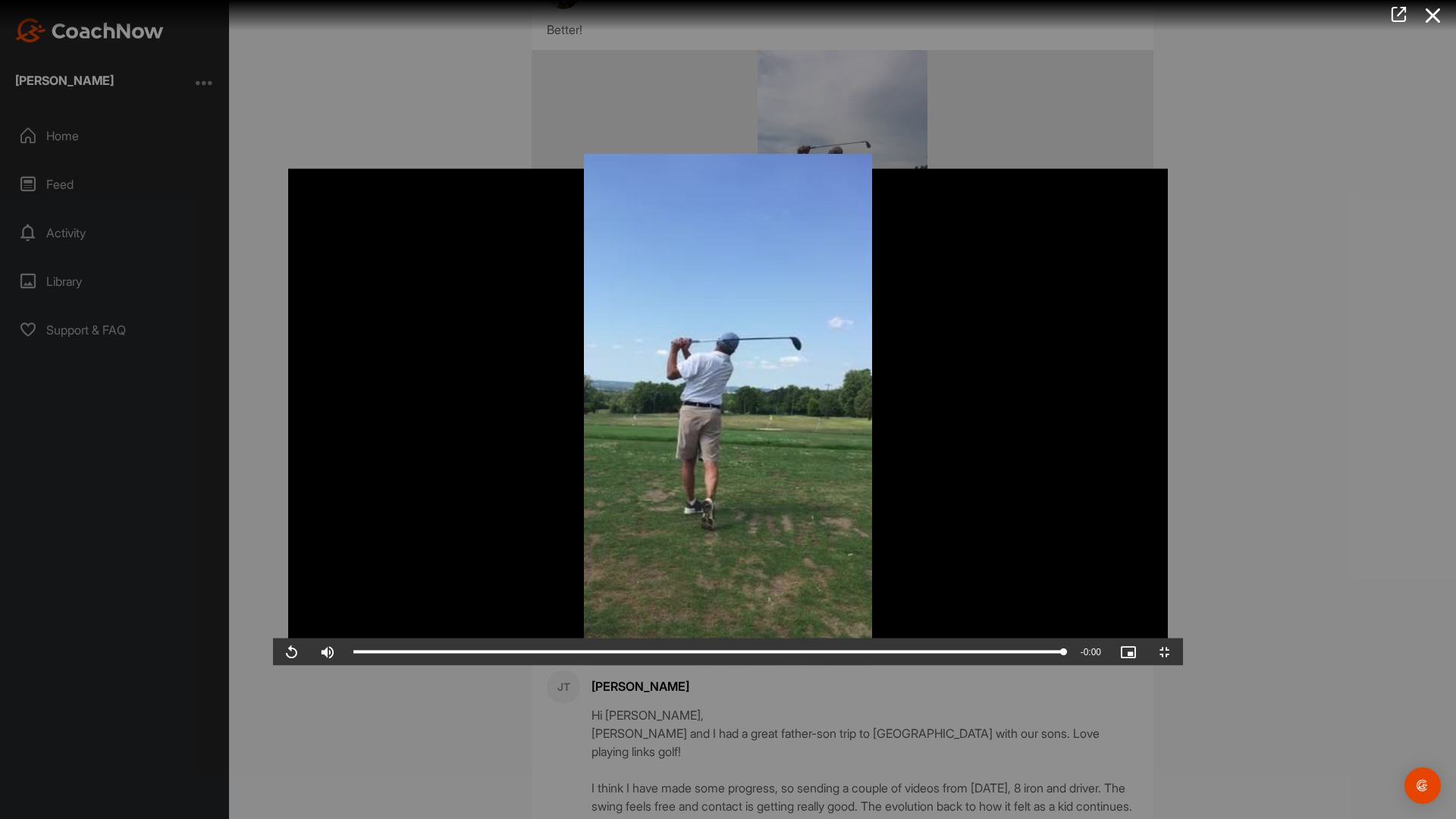
click at [624, 578] on video "Video Player" at bounding box center [728, 410] width 910 height 512
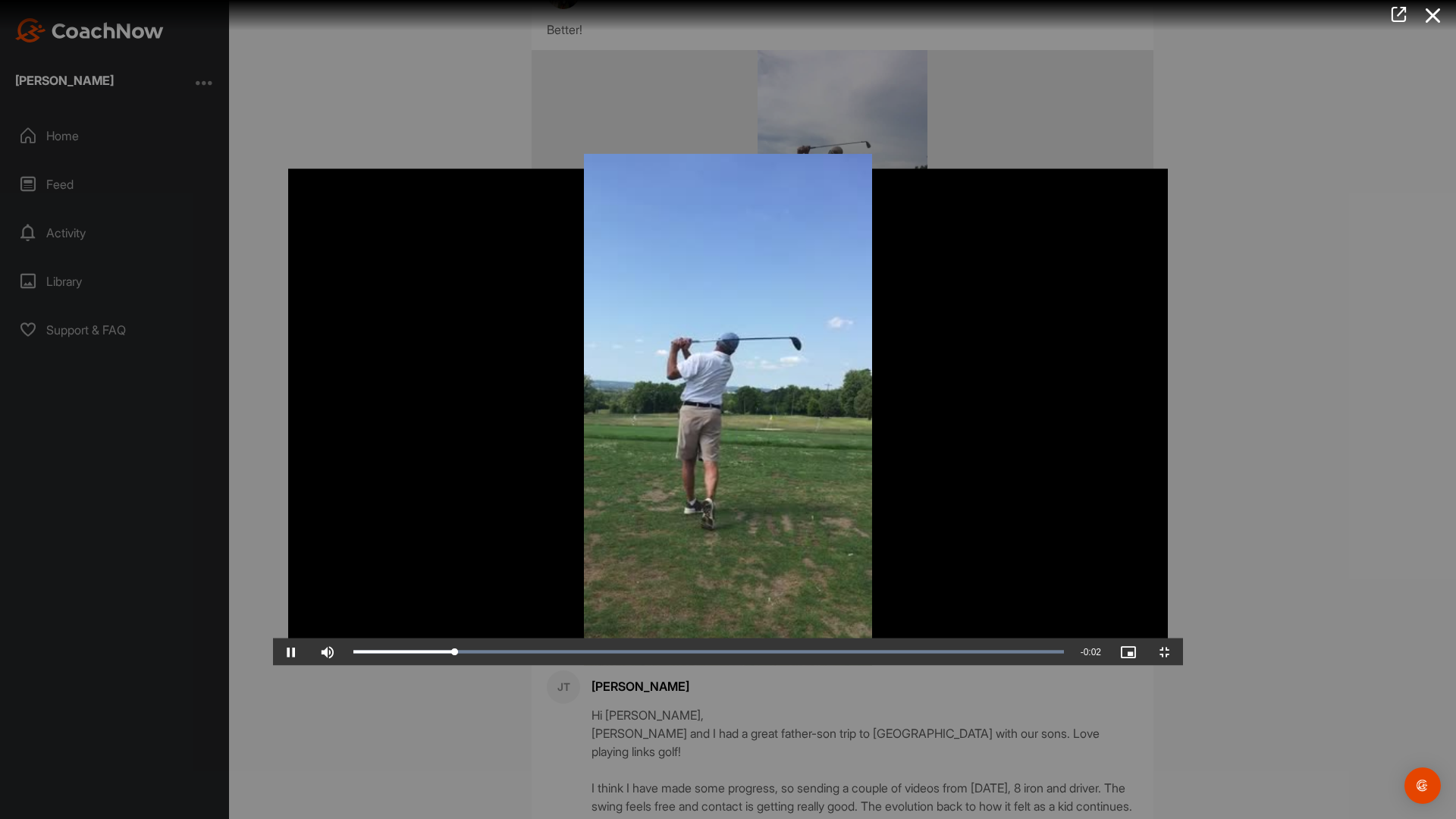
click at [624, 578] on video "Video Player" at bounding box center [728, 410] width 910 height 512
drag, startPoint x: 376, startPoint y: 804, endPoint x: 385, endPoint y: 799, distance: 10.3
click at [376, 578] on div "0:00" at bounding box center [437, 652] width 167 height 5
click at [386, 578] on div "0:00" at bounding box center [437, 652] width 167 height 5
drag, startPoint x: 387, startPoint y: 799, endPoint x: 438, endPoint y: 796, distance: 51.1
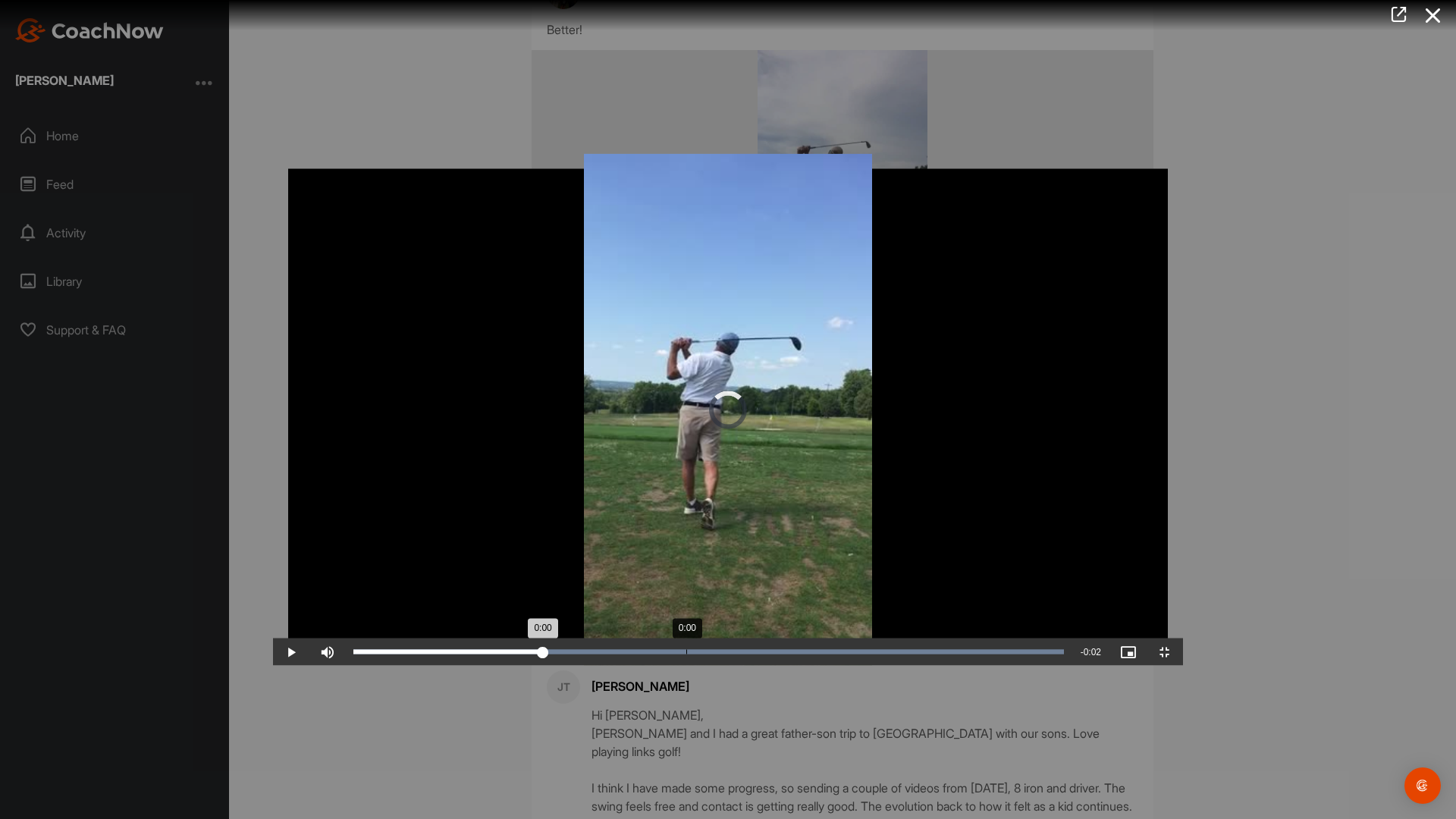
click at [425, 578] on div "Loaded : 100.00% 0:00 0:00" at bounding box center [709, 652] width 726 height 27
click at [439, 578] on div "Loaded : 100.00% 0:00 0:00" at bounding box center [709, 652] width 726 height 27
drag, startPoint x: 448, startPoint y: 795, endPoint x: 517, endPoint y: 793, distance: 69.0
click at [516, 578] on div "Loaded : 100.00% 0:00 0:00" at bounding box center [709, 652] width 726 height 27
drag, startPoint x: 517, startPoint y: 793, endPoint x: 876, endPoint y: 736, distance: 363.5
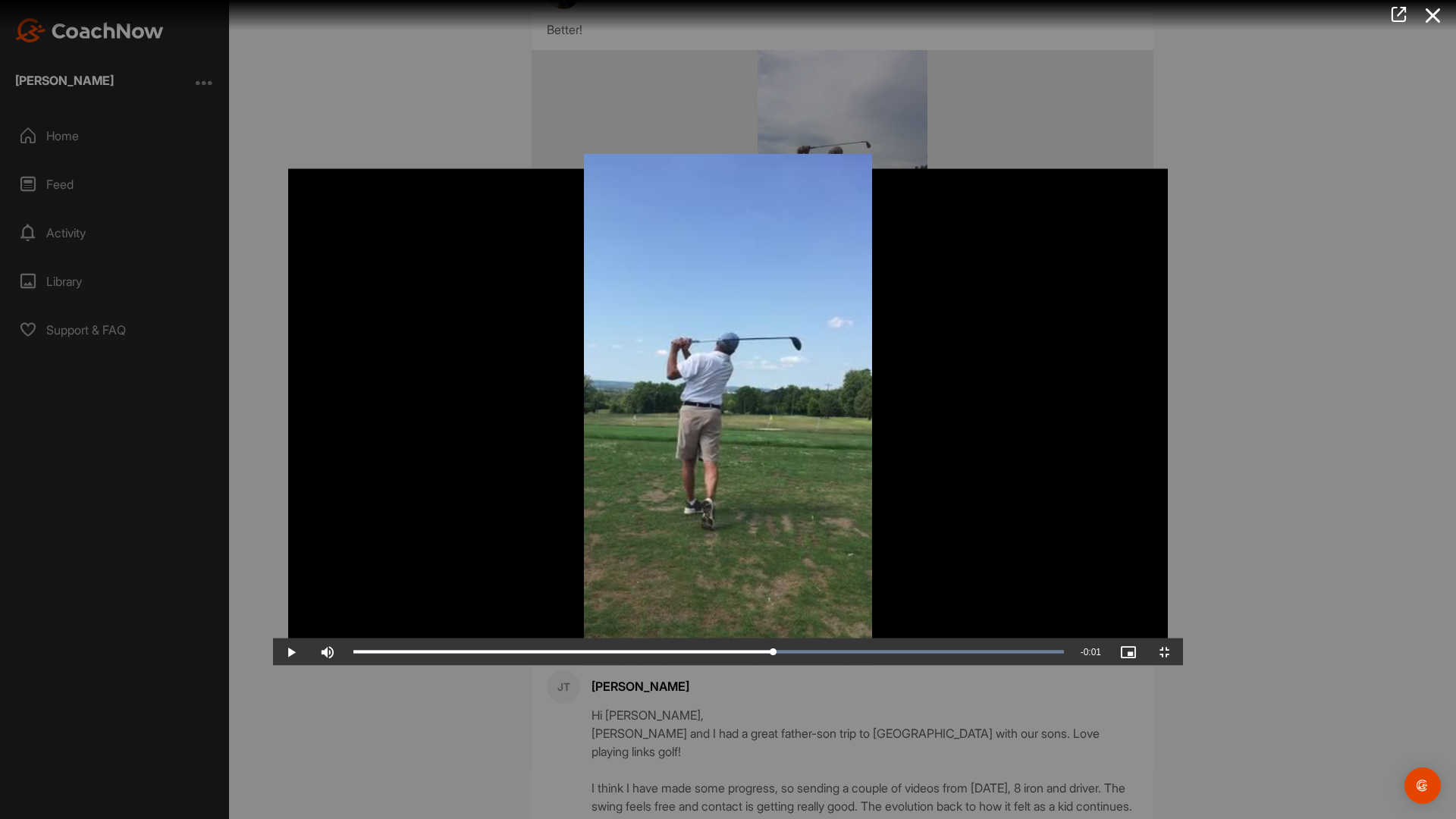
click at [624, 578] on div "Video Player is loading. Play Video Play Skip Backward Skip Forward Mute Curren…" at bounding box center [728, 410] width 910 height 512
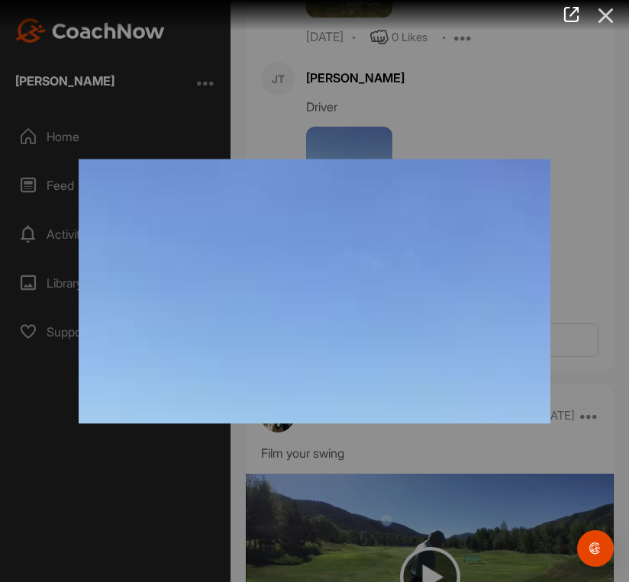
click at [606, 10] on icon at bounding box center [605, 16] width 35 height 28
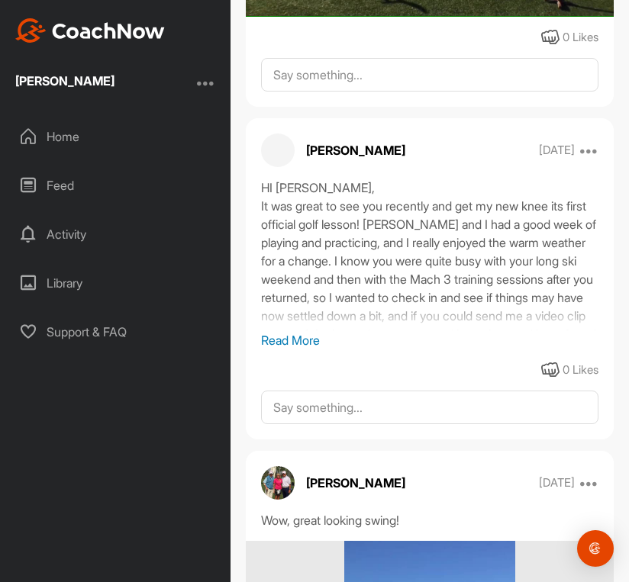
scroll to position [7371, 0]
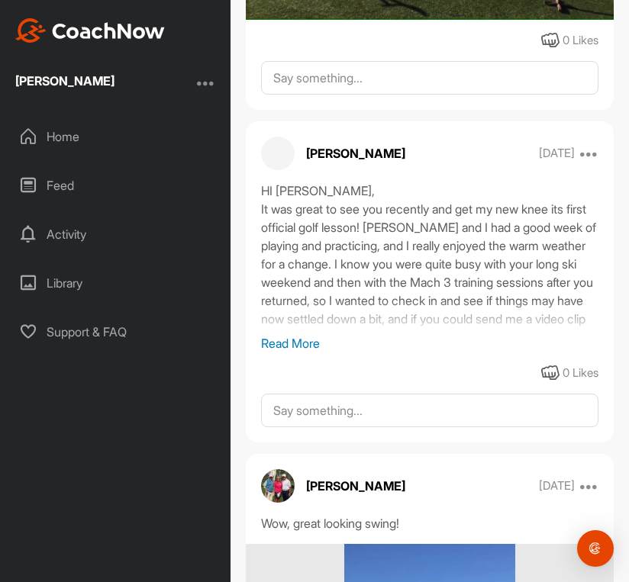
click at [269, 334] on p "Read More" at bounding box center [429, 343] width 337 height 18
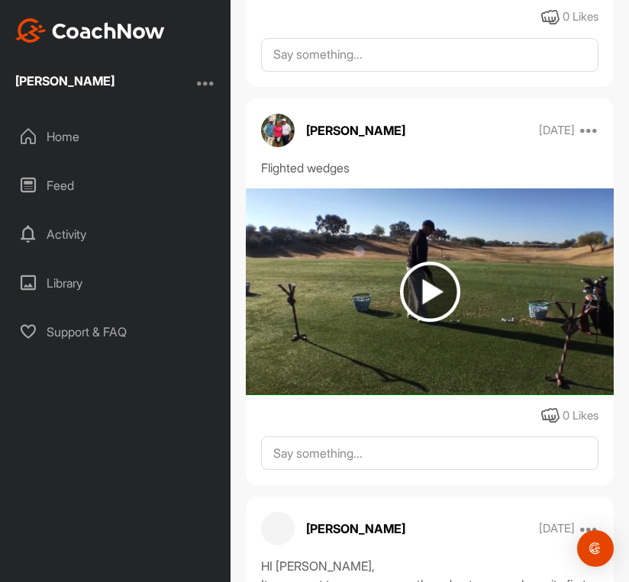
scroll to position [6940, 0]
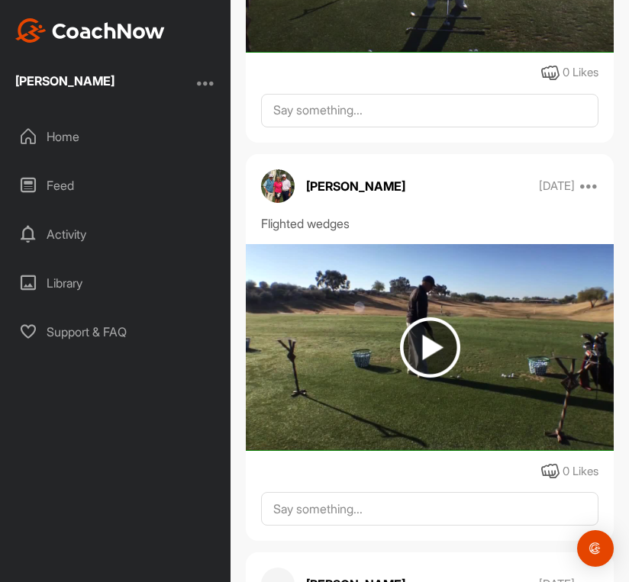
click at [426, 317] on img at bounding box center [430, 347] width 60 height 60
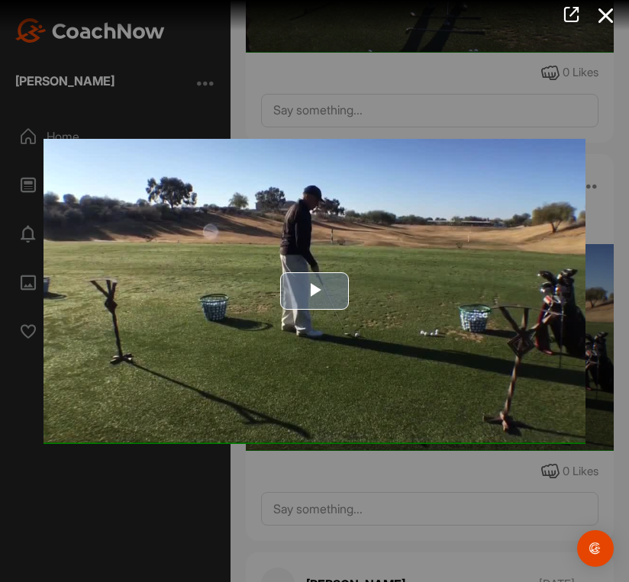
click at [418, 259] on img "Video Player" at bounding box center [315, 291] width 542 height 305
click at [604, 14] on icon at bounding box center [605, 16] width 35 height 28
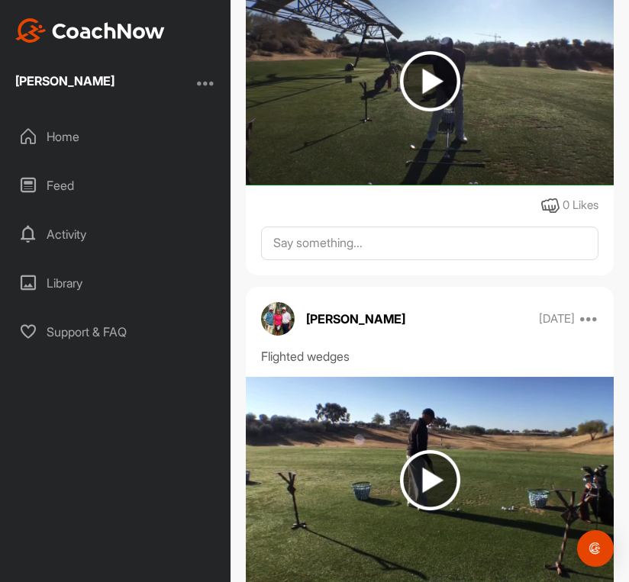
scroll to position [6804, 0]
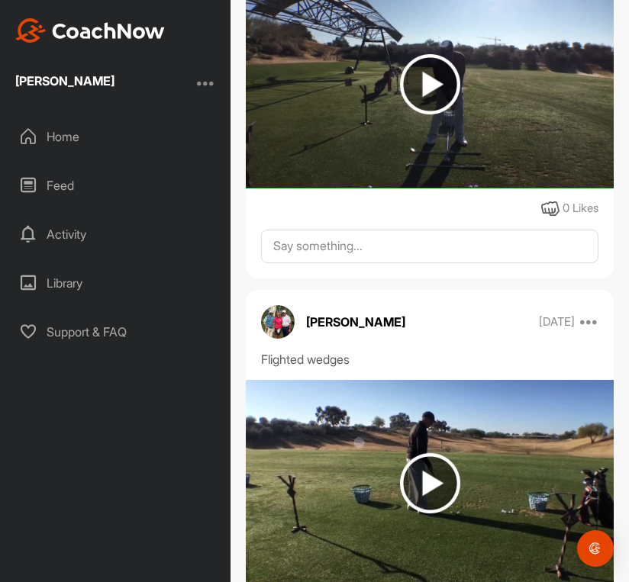
click at [417, 55] on img at bounding box center [430, 84] width 60 height 60
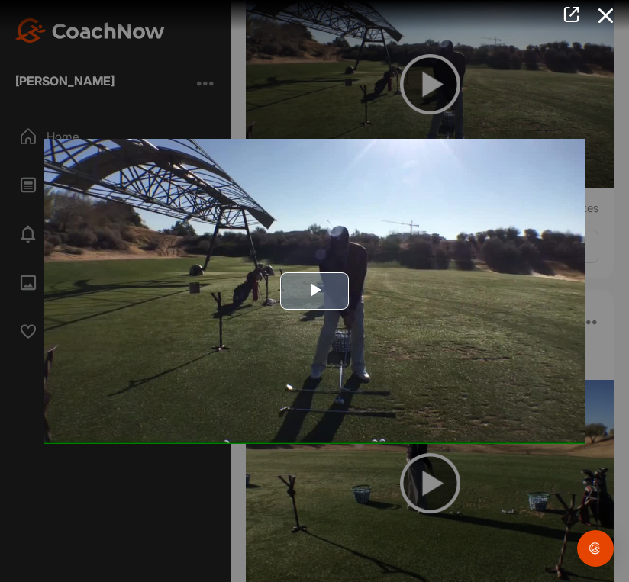
click at [476, 237] on img "Video Player" at bounding box center [315, 291] width 542 height 305
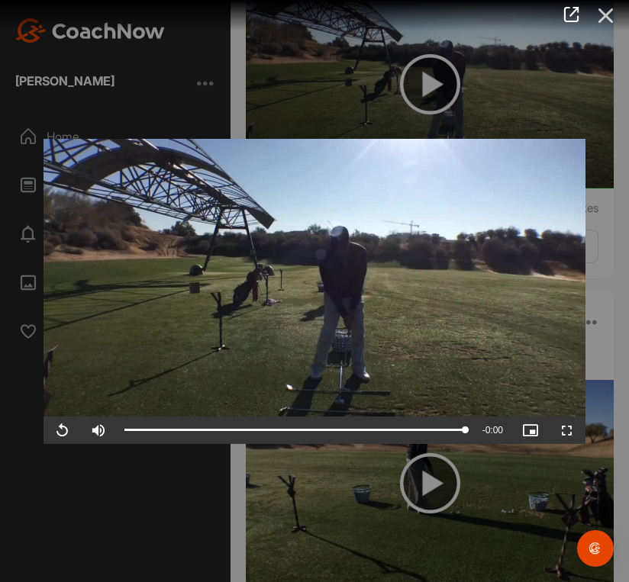
click at [605, 15] on icon at bounding box center [605, 16] width 35 height 28
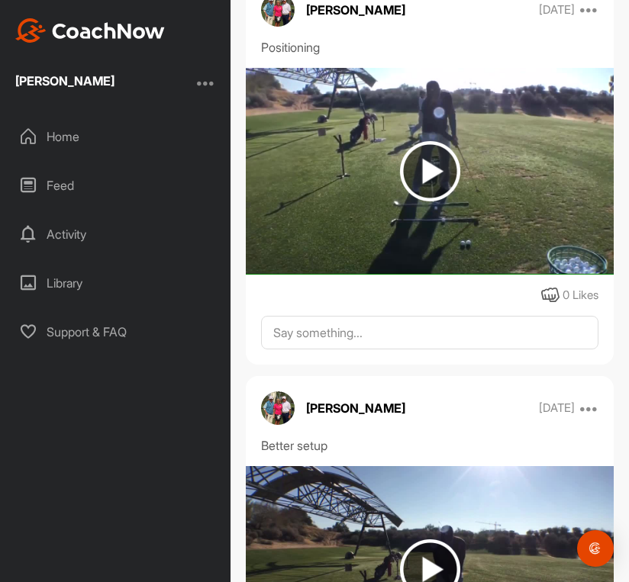
scroll to position [6315, 0]
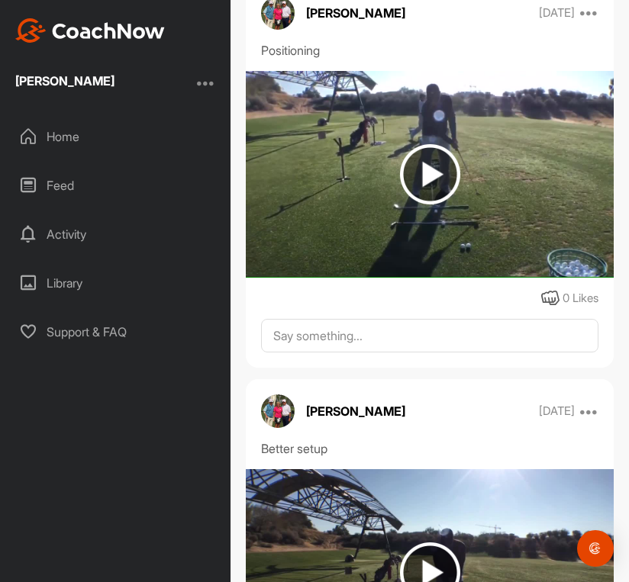
click at [424, 148] on img at bounding box center [430, 174] width 60 height 60
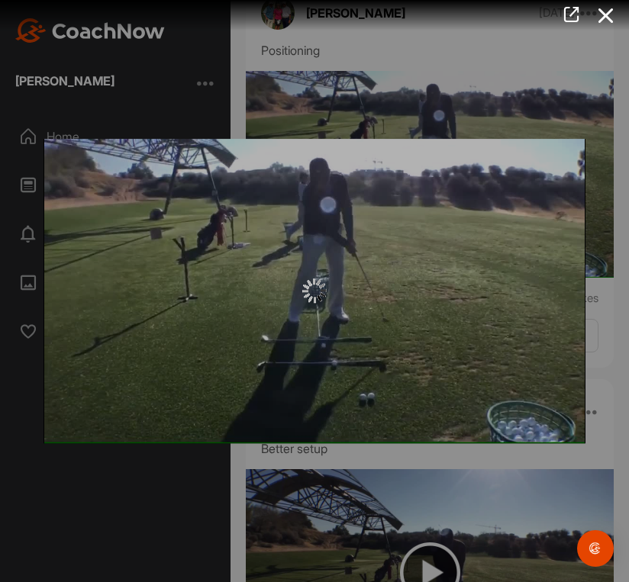
click at [419, 156] on div at bounding box center [315, 291] width 542 height 305
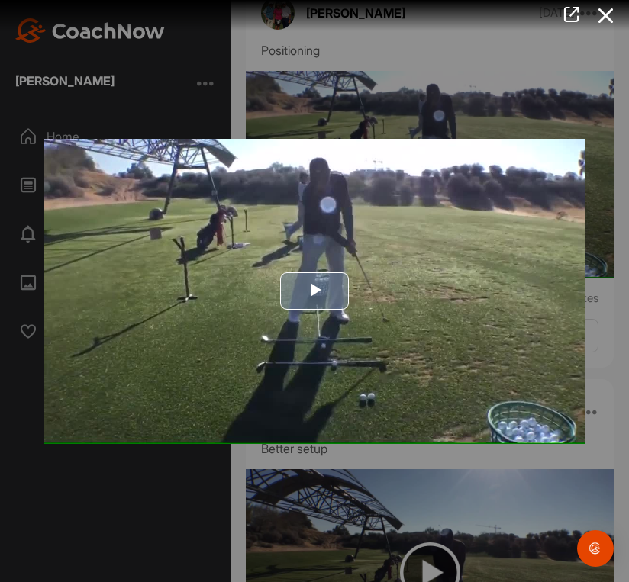
click at [427, 156] on img "Video Player" at bounding box center [315, 291] width 542 height 305
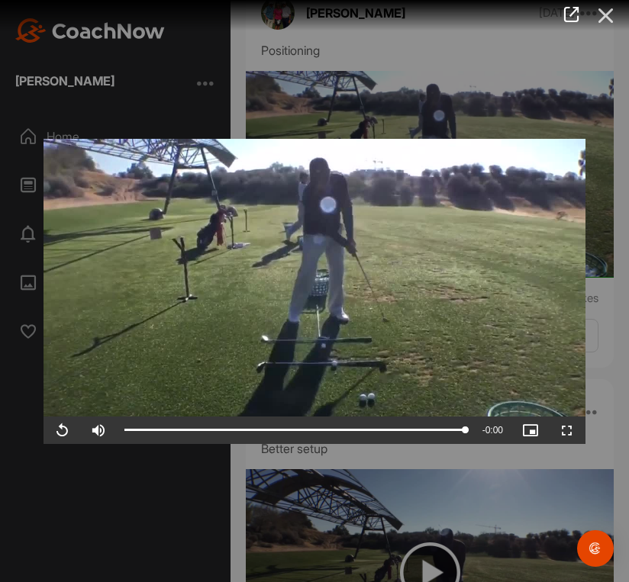
click at [604, 16] on icon at bounding box center [605, 16] width 35 height 28
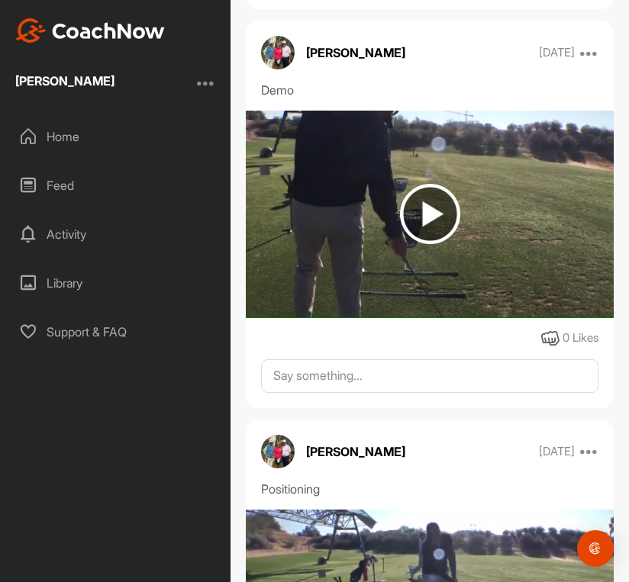
scroll to position [5807, 0]
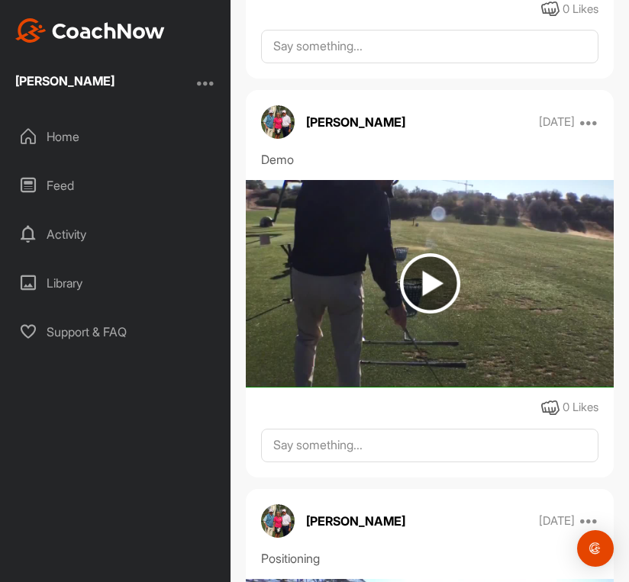
click at [422, 260] on img at bounding box center [430, 283] width 60 height 60
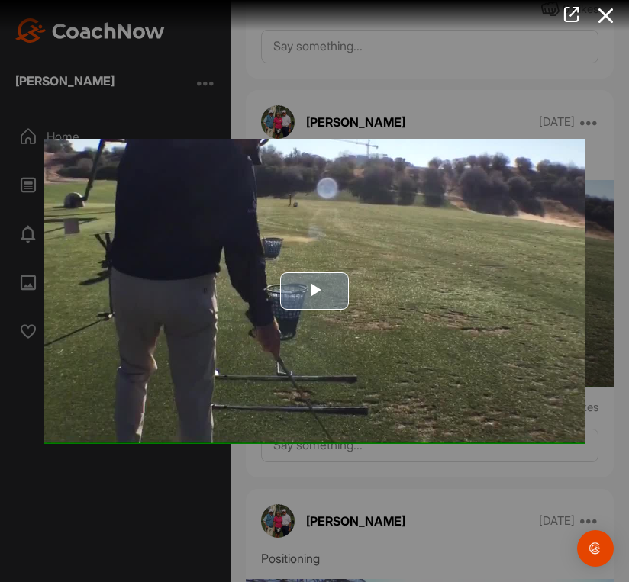
click at [429, 250] on img "Video Player" at bounding box center [315, 291] width 542 height 305
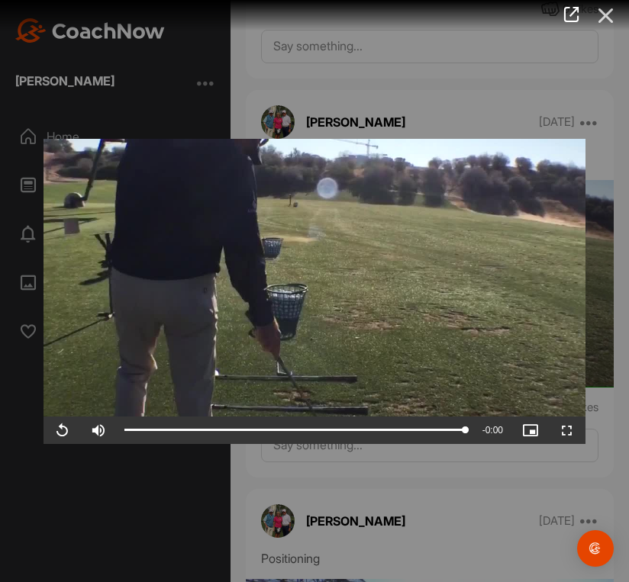
click at [611, 10] on icon at bounding box center [605, 16] width 35 height 28
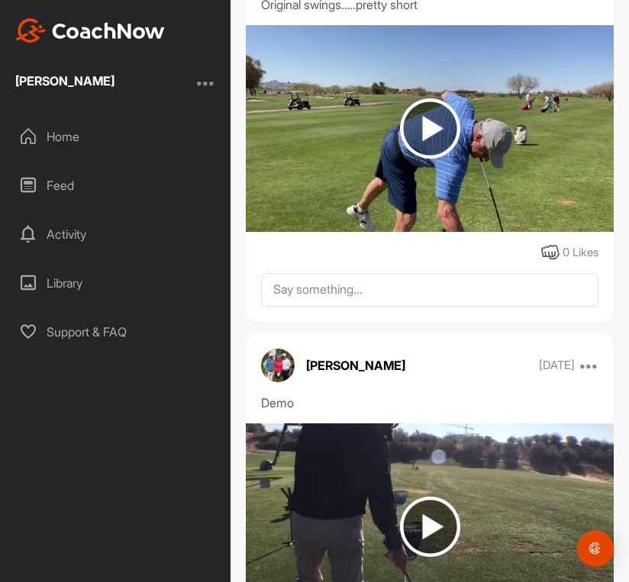
scroll to position [5390, 0]
